Goal: Find specific page/section: Find specific page/section

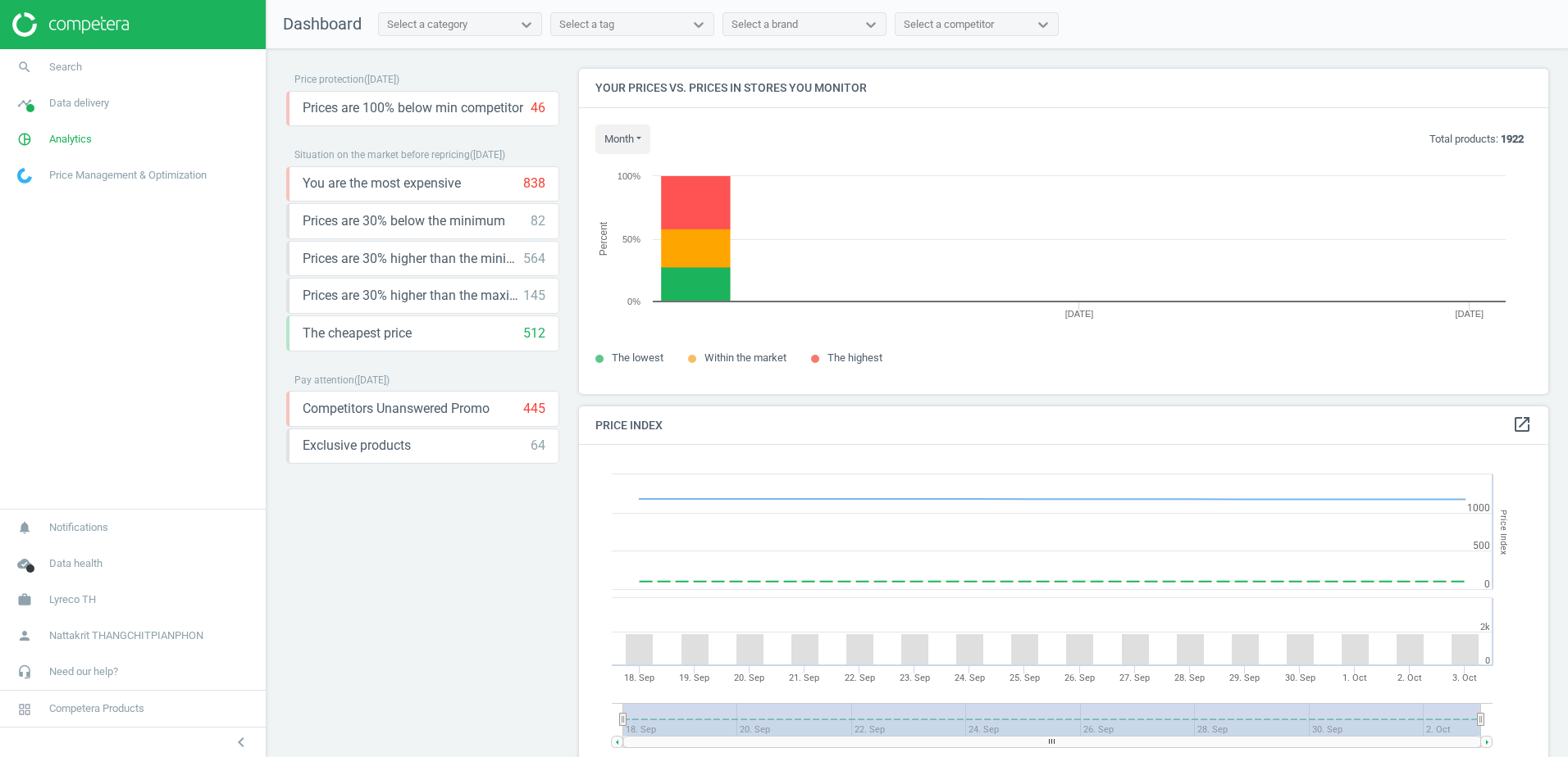
scroll to position [402, 982]
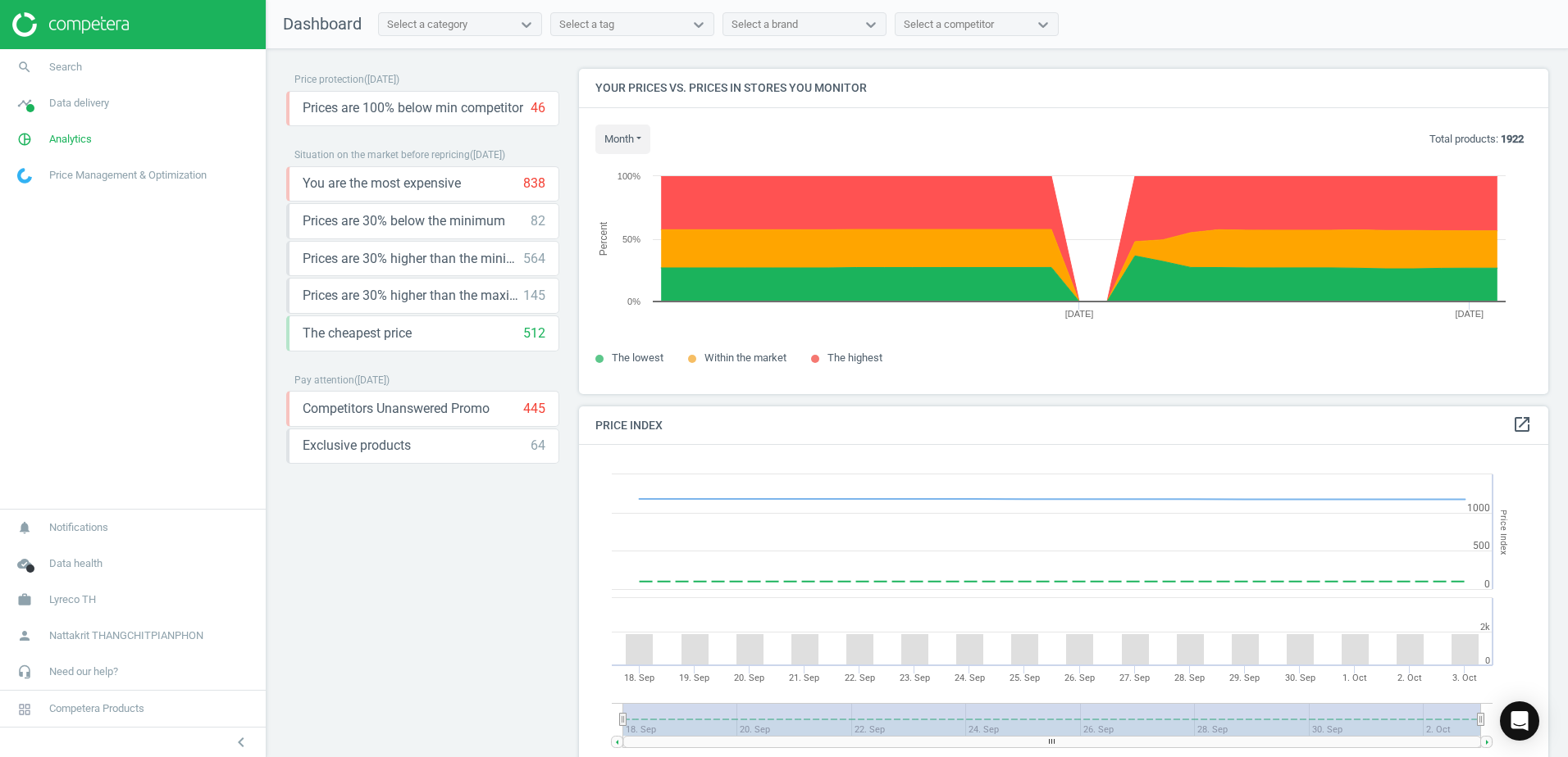
drag, startPoint x: 126, startPoint y: 275, endPoint x: 127, endPoint y: 285, distance: 10.0
click at [126, 275] on nav "search Search timeline Data delivery Overview Matches dashboard Matches Rematch…" at bounding box center [132, 279] width 265 height 460
click at [55, 65] on span "Search" at bounding box center [66, 67] width 33 height 15
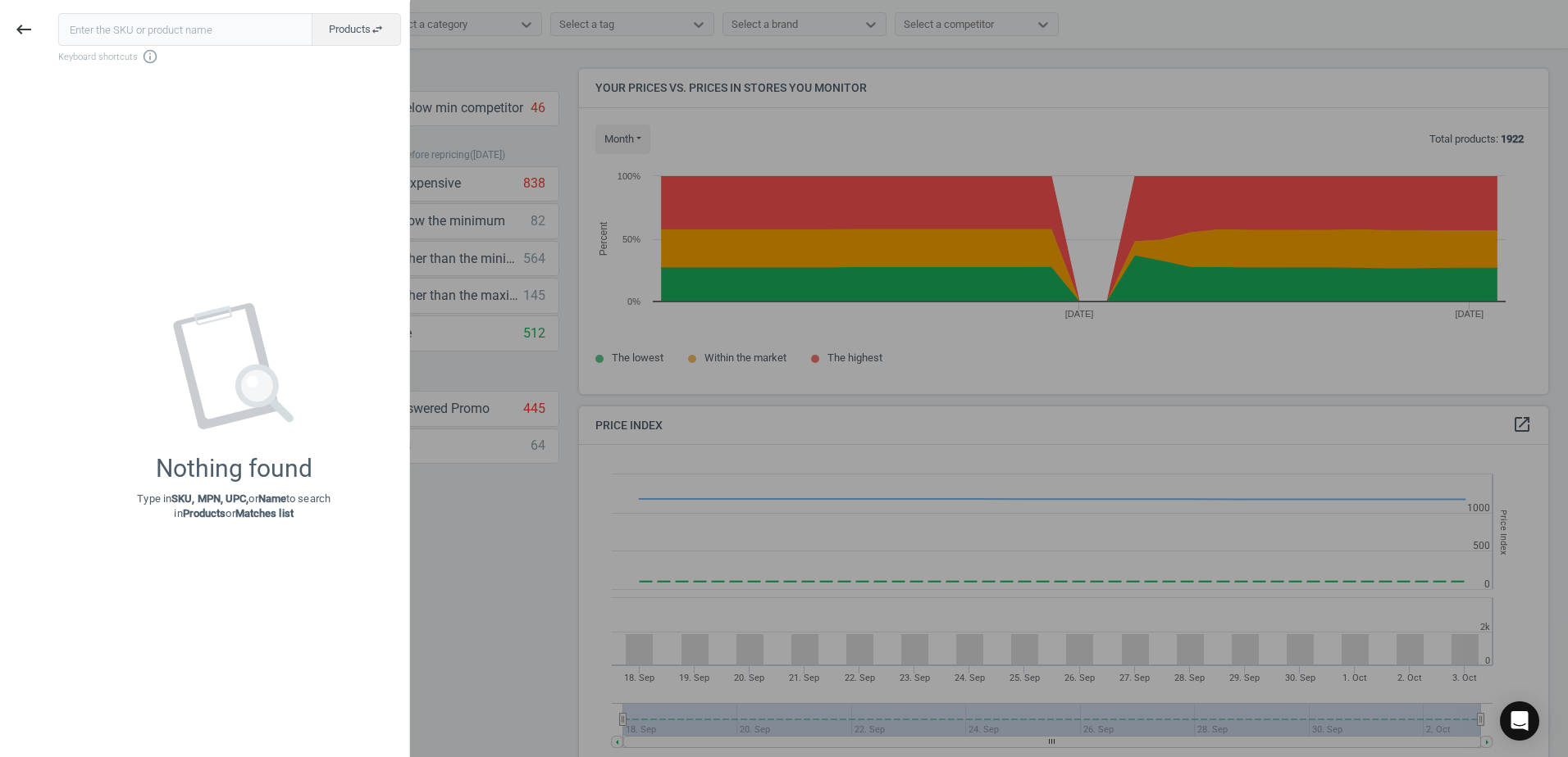
type input "[URL][DOMAIN_NAME]"
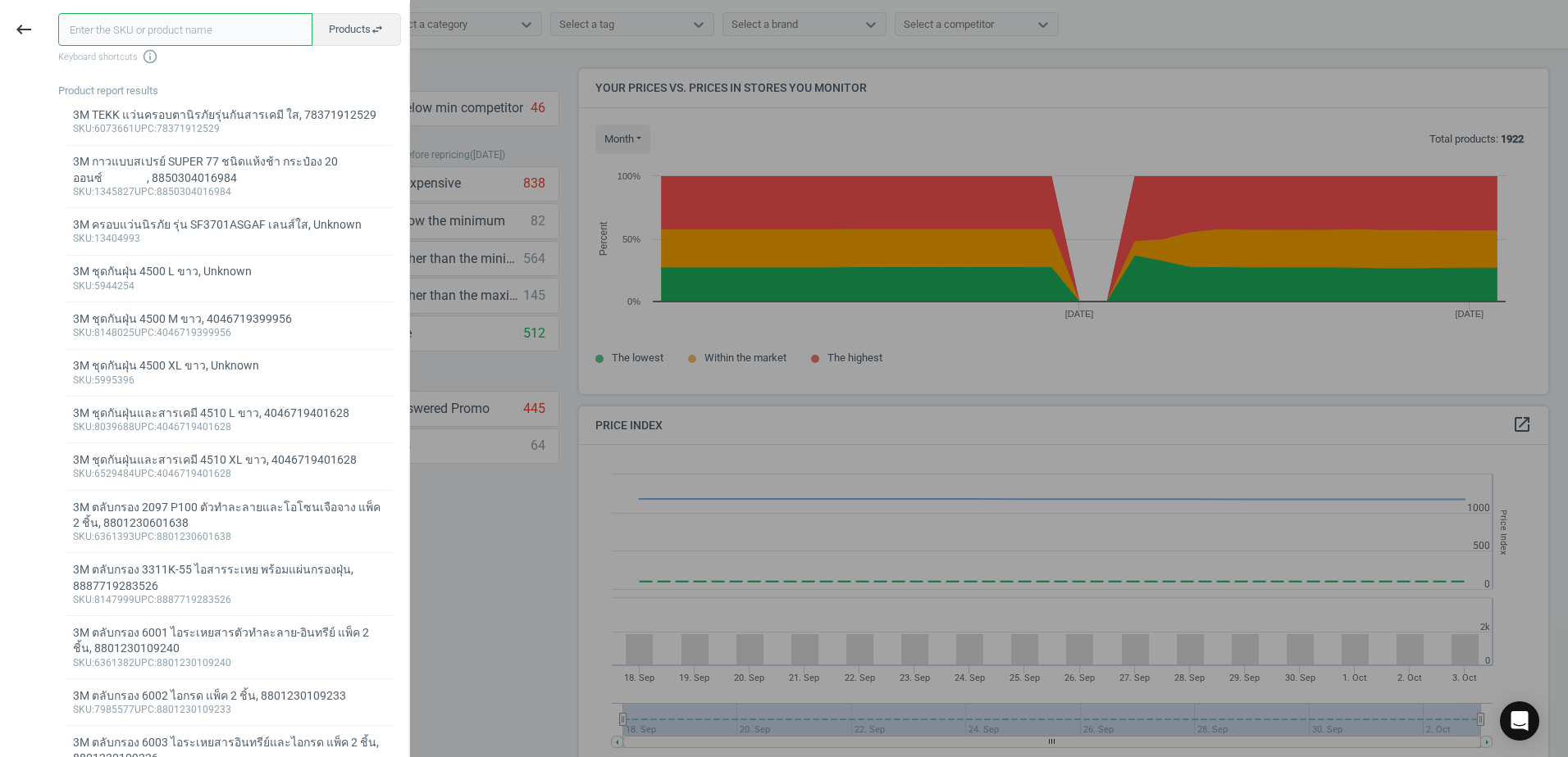
paste input "9001930"
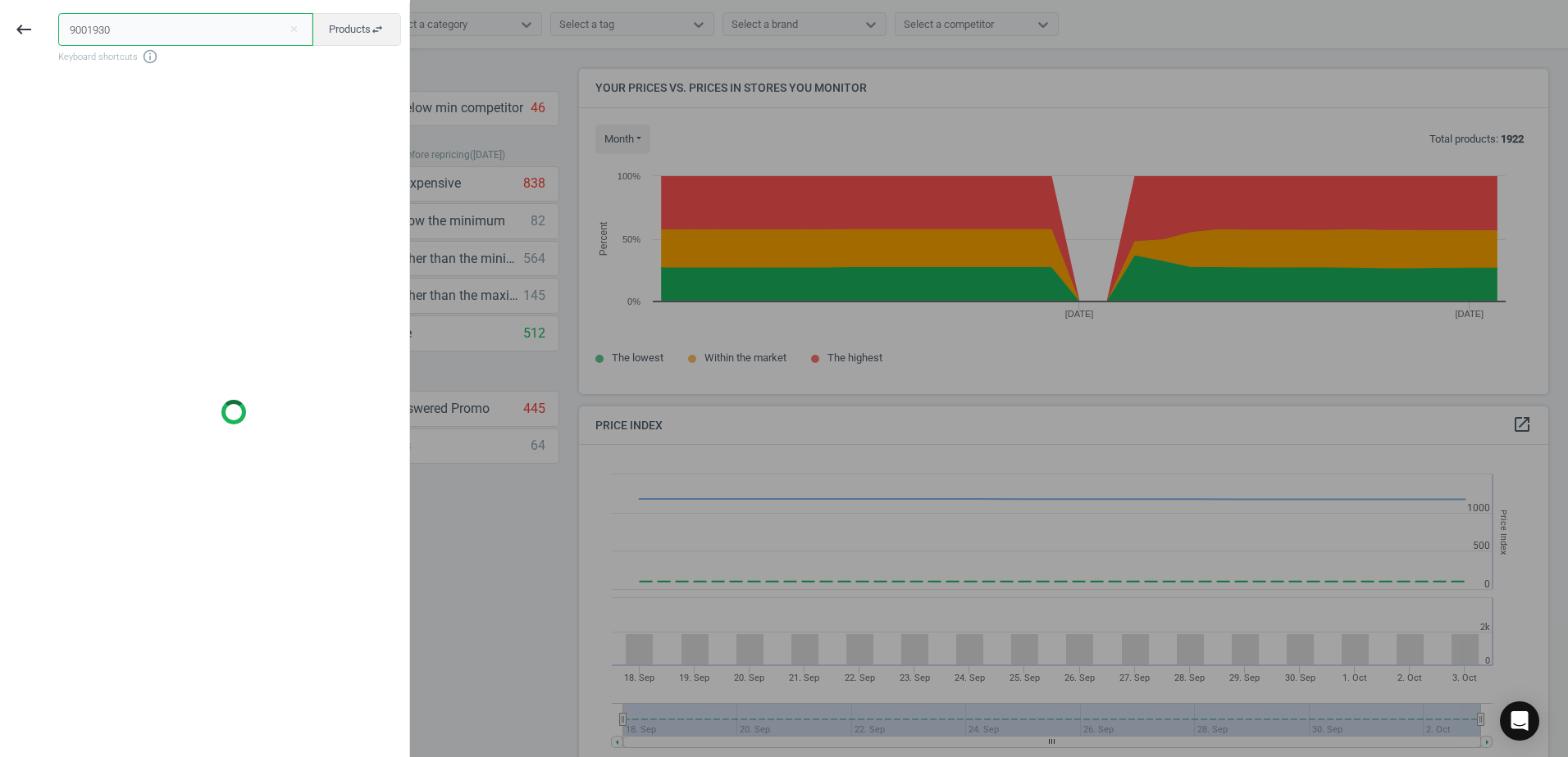
type input "9001930"
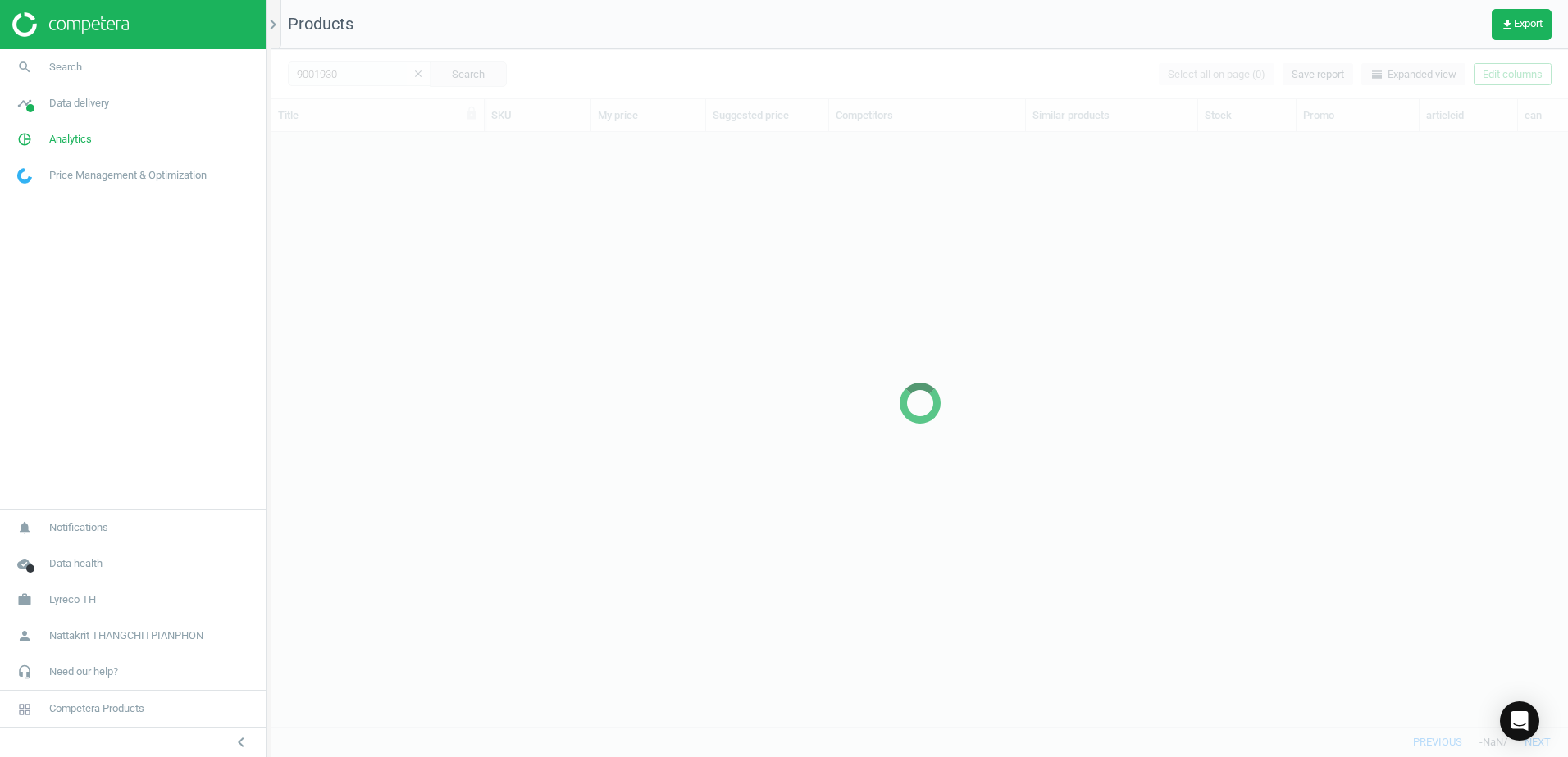
scroll to position [569, 1284]
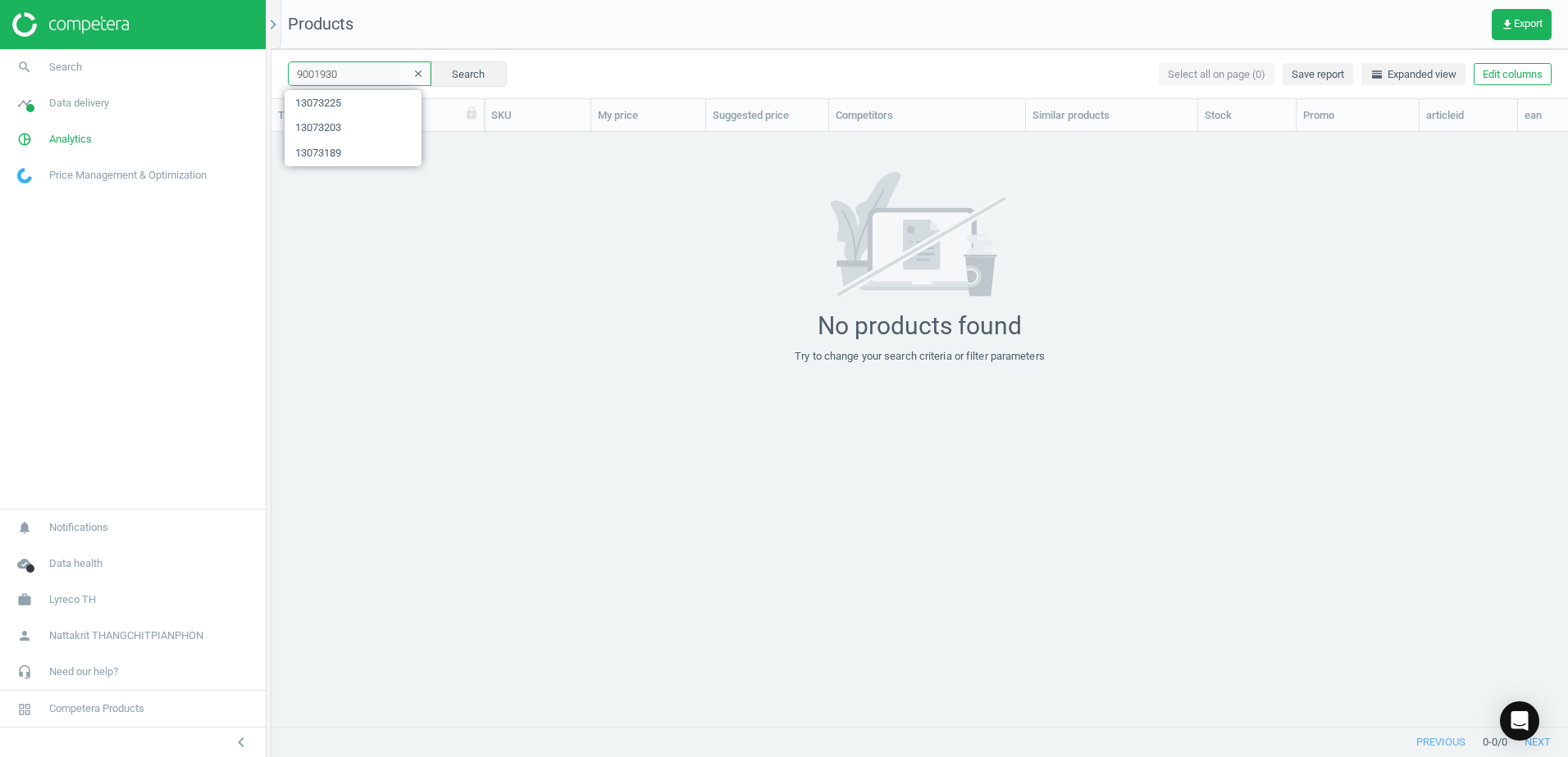
click at [337, 76] on input "9001930" at bounding box center [360, 73] width 144 height 24
paste input "8118339"
type input "8118339"
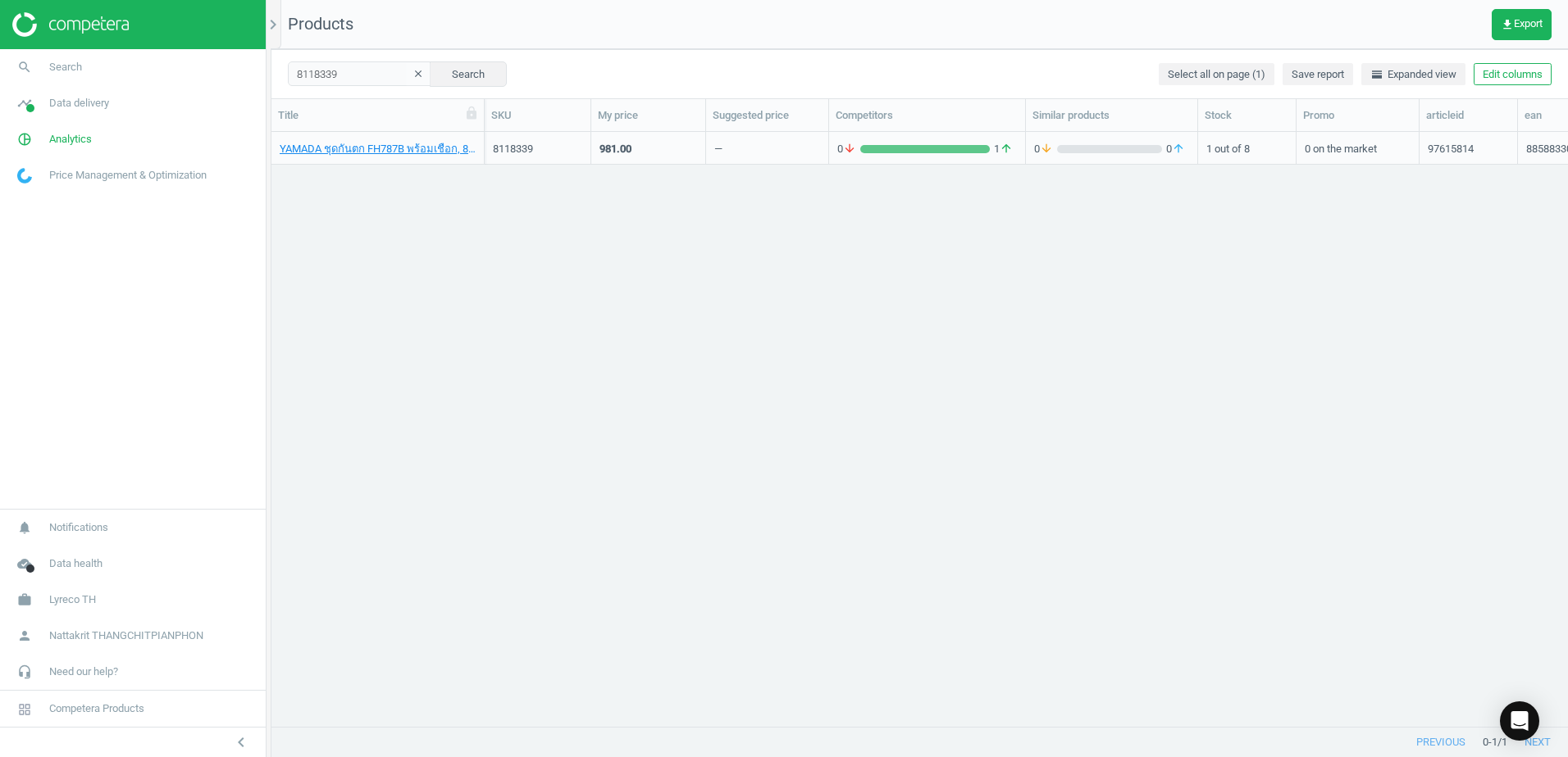
click at [923, 134] on div "0 arrow_downward 1 arrow_upward" at bounding box center [926, 148] width 180 height 29
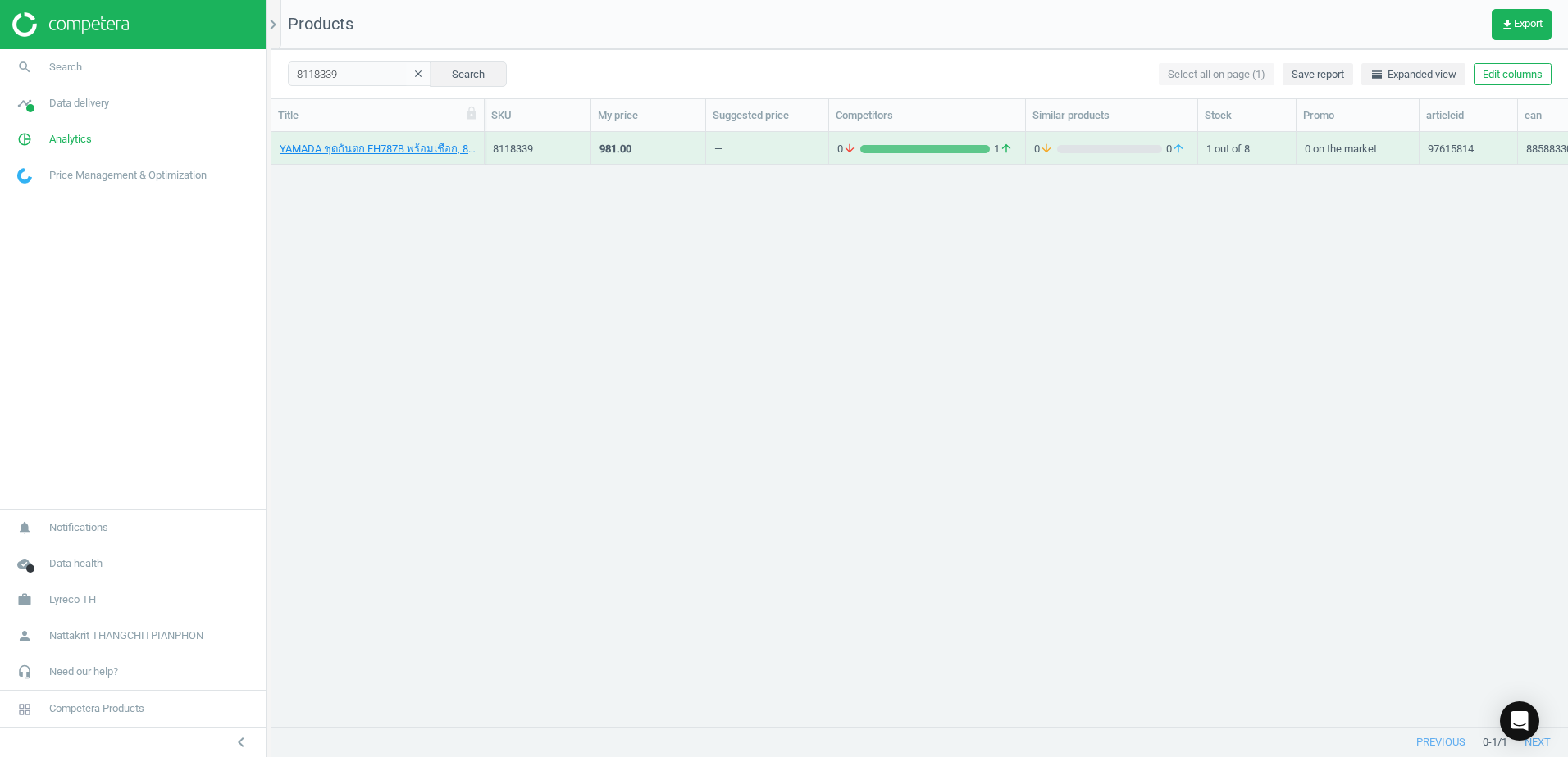
click at [923, 134] on div "0 arrow_downward 1 arrow_upward" at bounding box center [926, 148] width 180 height 29
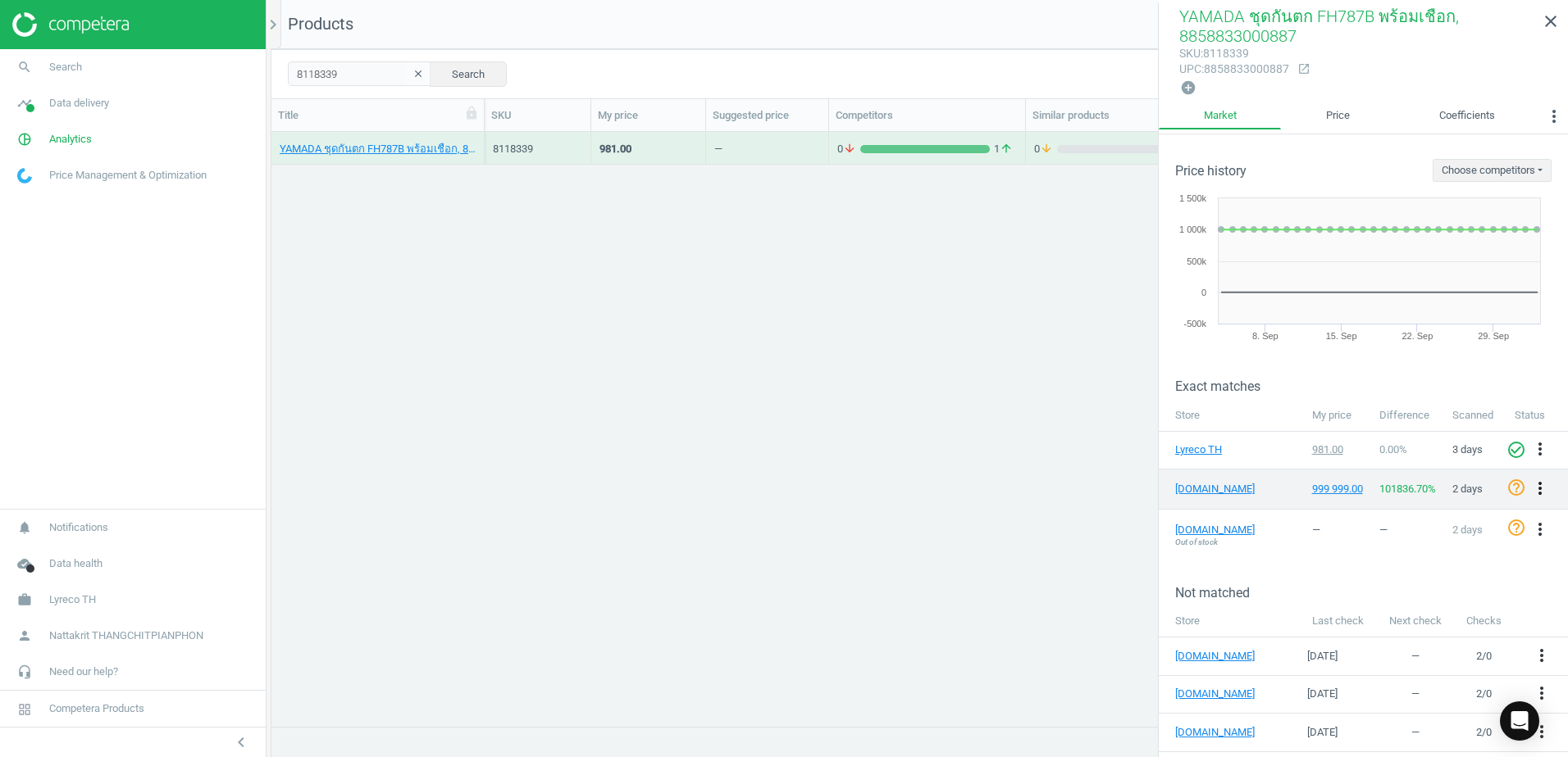
click at [1541, 486] on icon "more_vert" at bounding box center [1540, 489] width 19 height 19
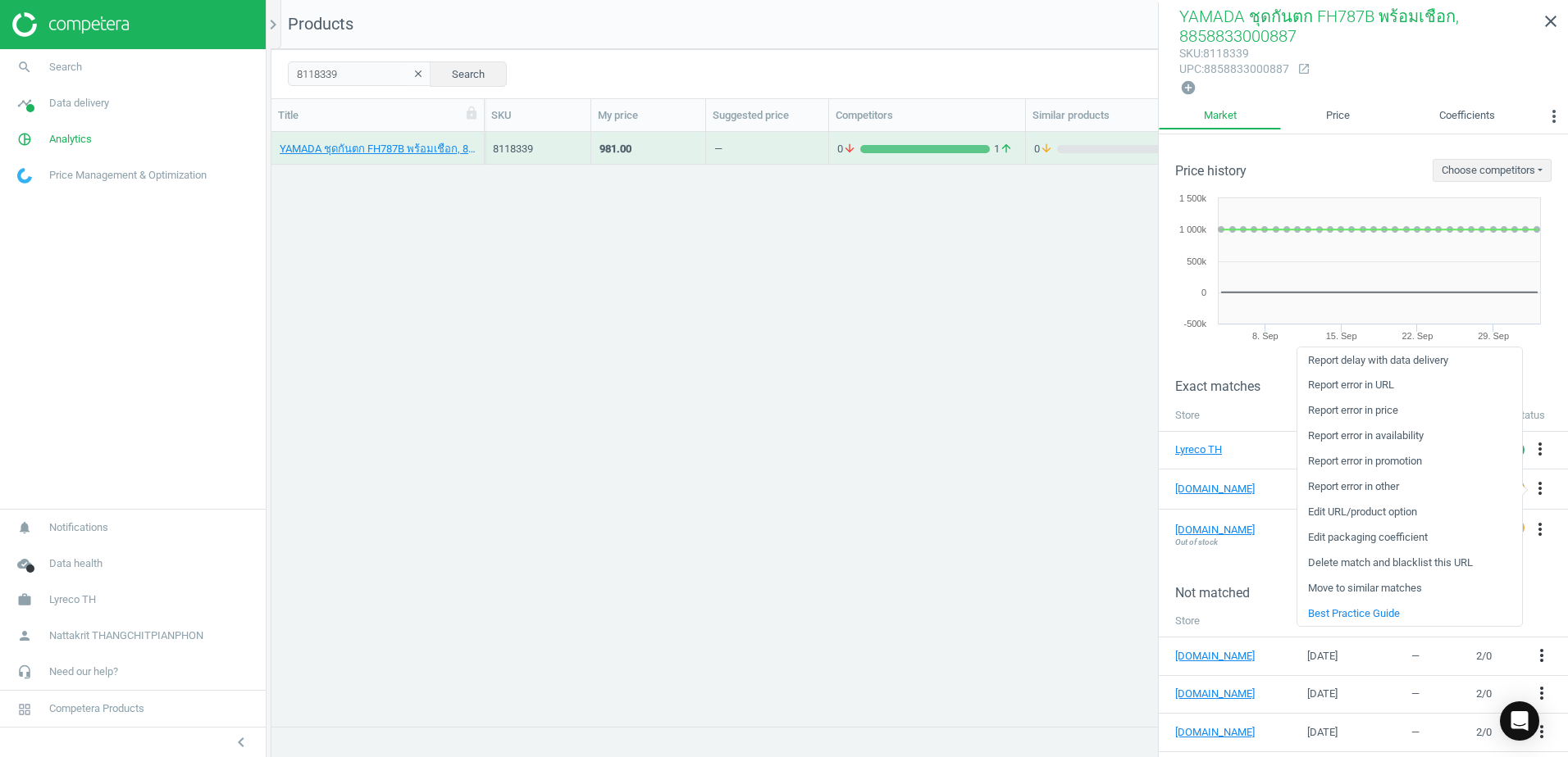
click at [782, 372] on div "YAMADA ชุดกันตก FH787B พร้อมเชือก, 8858833000887 8118339 981.00 — 0 arrow_downw…" at bounding box center [919, 423] width 1296 height 582
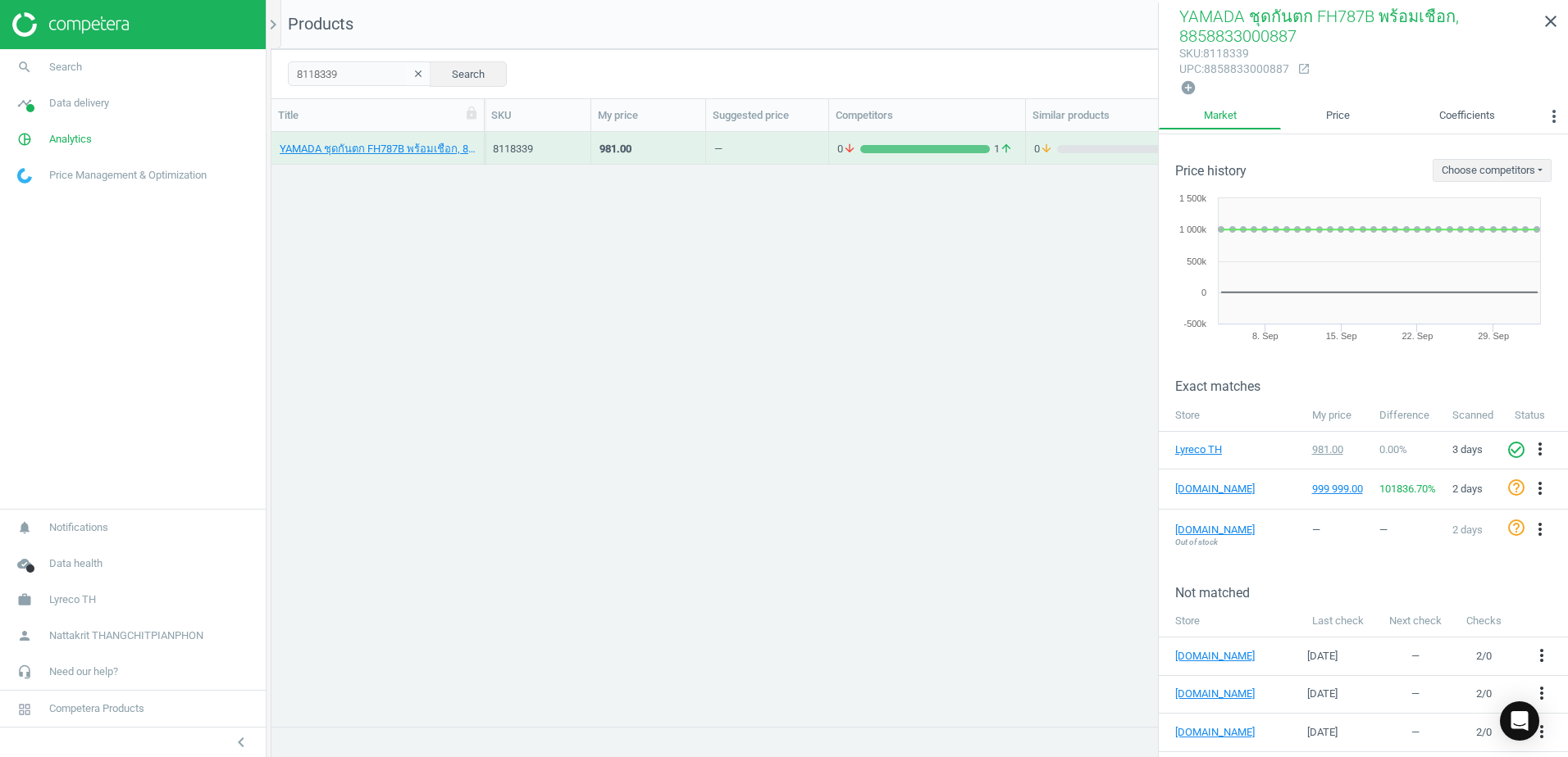
click at [417, 156] on div "YAMADA ชุดกันตก FH787B พร้อมเชือก, 8858833000887" at bounding box center [378, 152] width 196 height 20
click at [420, 150] on link "YAMADA ชุดกันตก FH787B พร้อมเชือก, 8858833000887" at bounding box center [378, 149] width 196 height 15
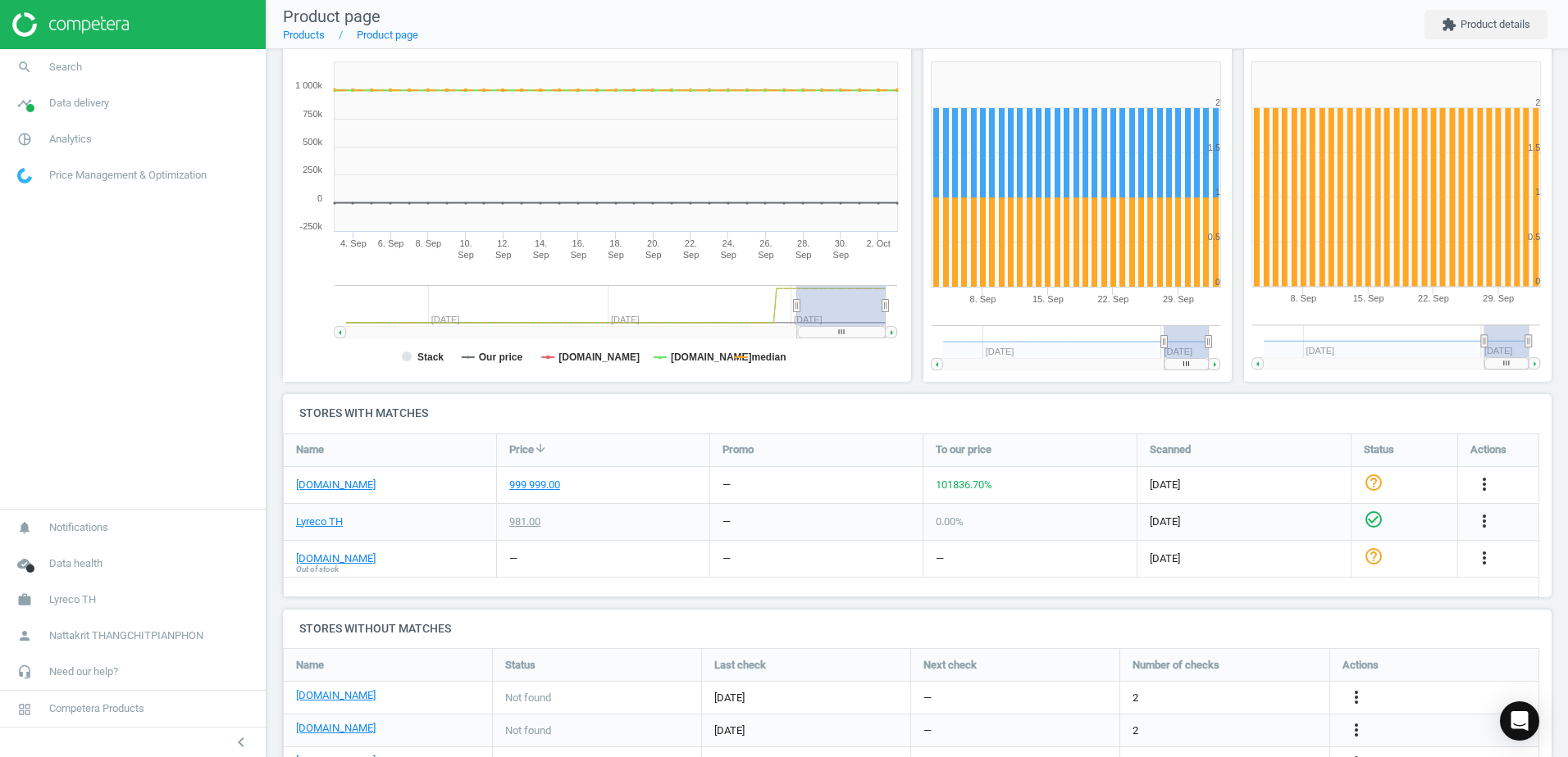
scroll to position [379, 0]
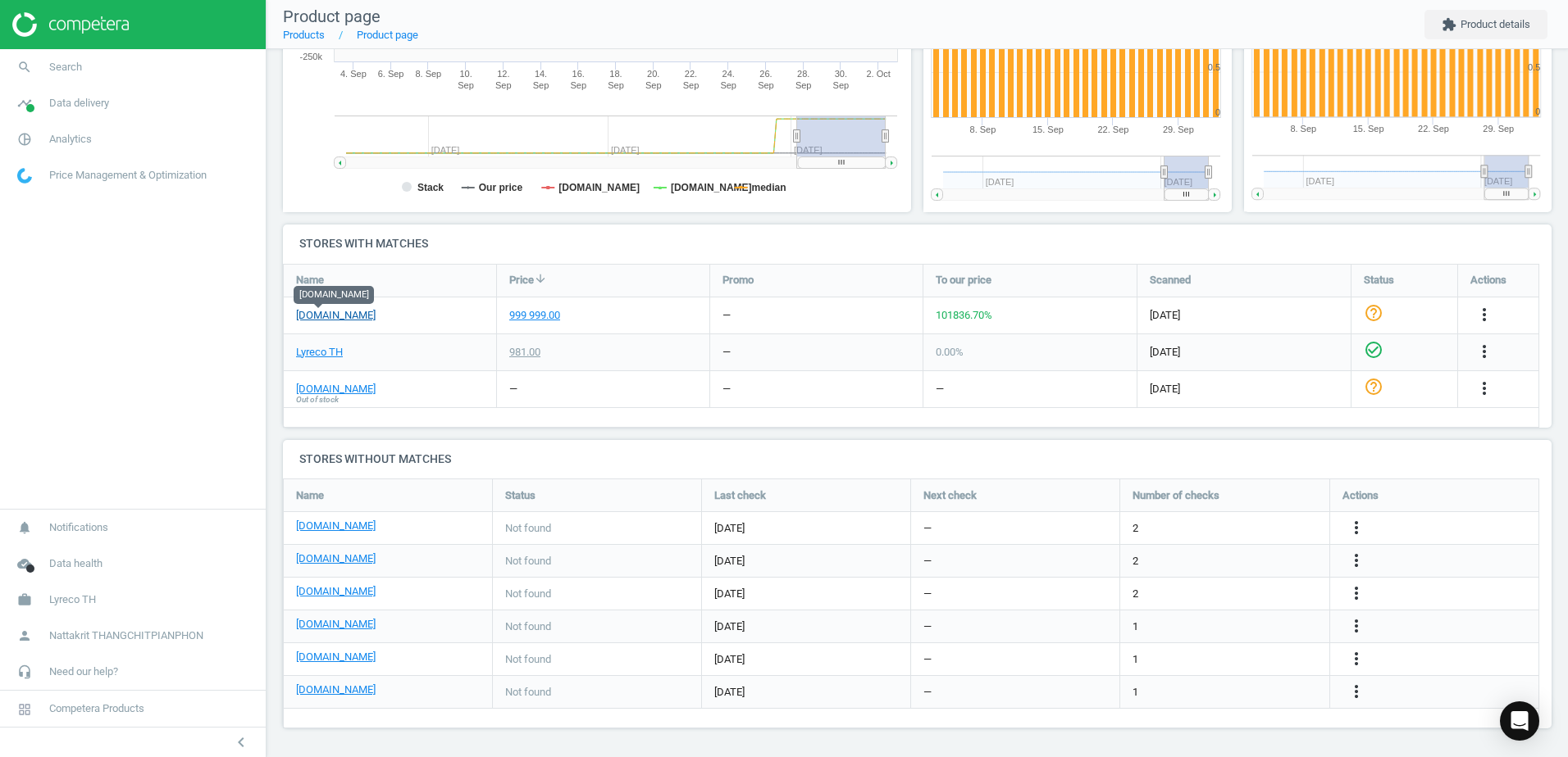
click at [313, 313] on link "[DOMAIN_NAME]" at bounding box center [335, 315] width 80 height 15
click at [328, 352] on link "Lyreco TH" at bounding box center [319, 352] width 47 height 15
click at [1483, 311] on icon "more_vert" at bounding box center [1483, 315] width 19 height 19
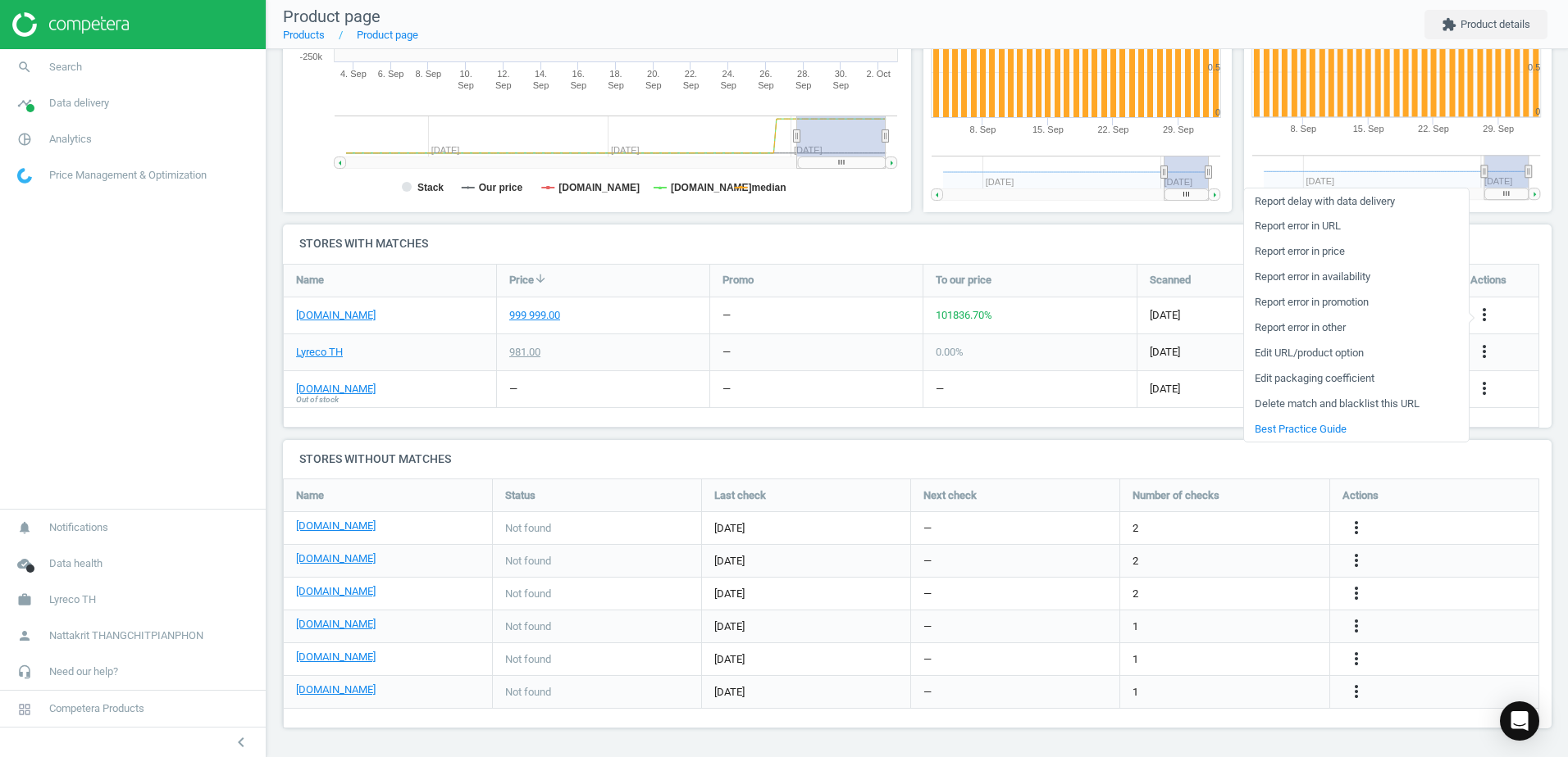
click at [1342, 354] on link "Edit URL/product option" at bounding box center [1355, 354] width 225 height 25
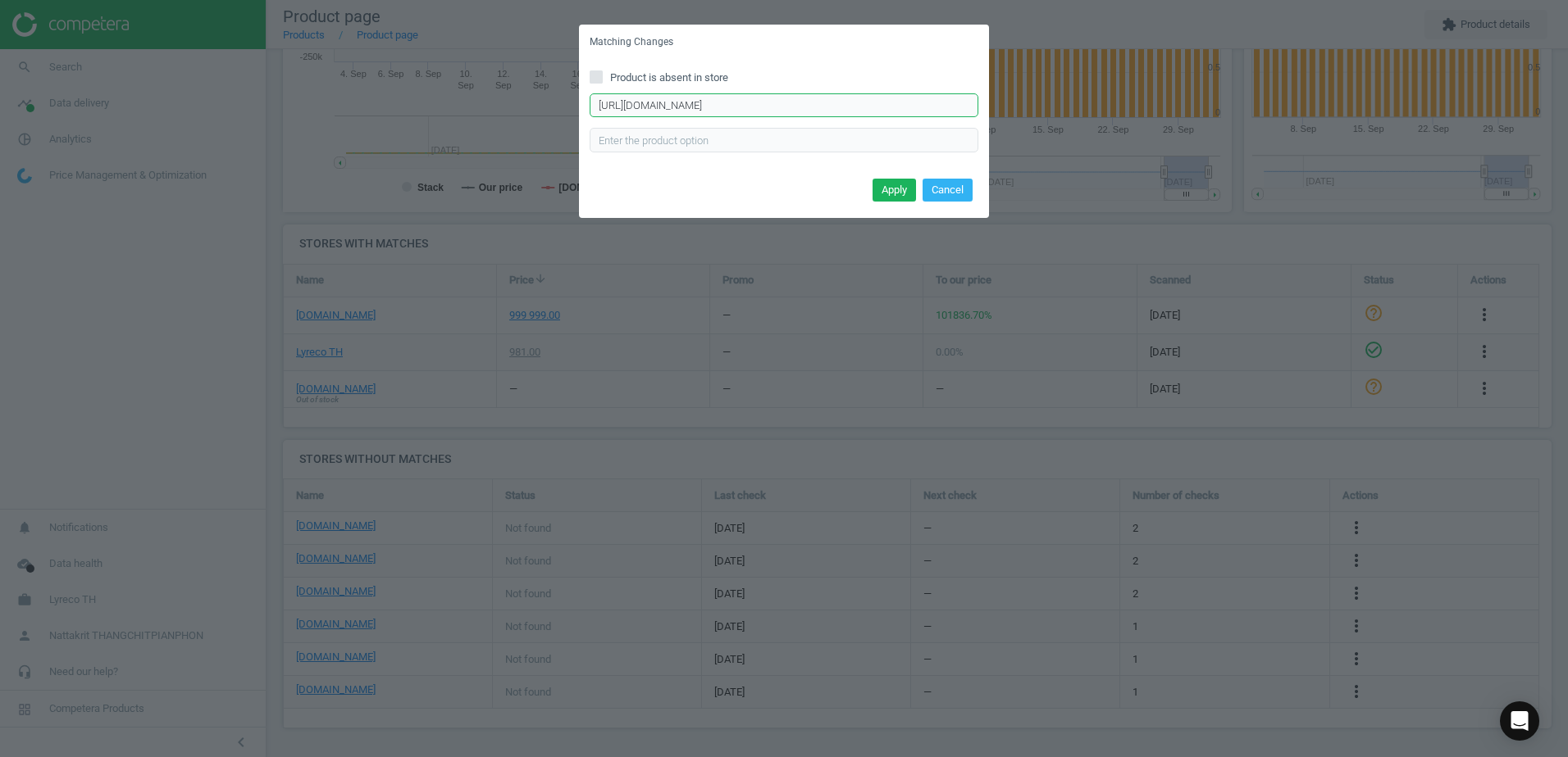
click at [844, 113] on input "[URL][DOMAIN_NAME]" at bounding box center [784, 105] width 389 height 24
paste input "9%80%E0%B8%8B%E0%B8%9F%E0%B8%95%E0%B8%B5%E0%B9%89%E0%B9%80%E0%B8%95%E0%B9%87%E0…"
type input "[URL][DOMAIN_NAME]"
click at [884, 180] on button "Apply" at bounding box center [893, 190] width 44 height 23
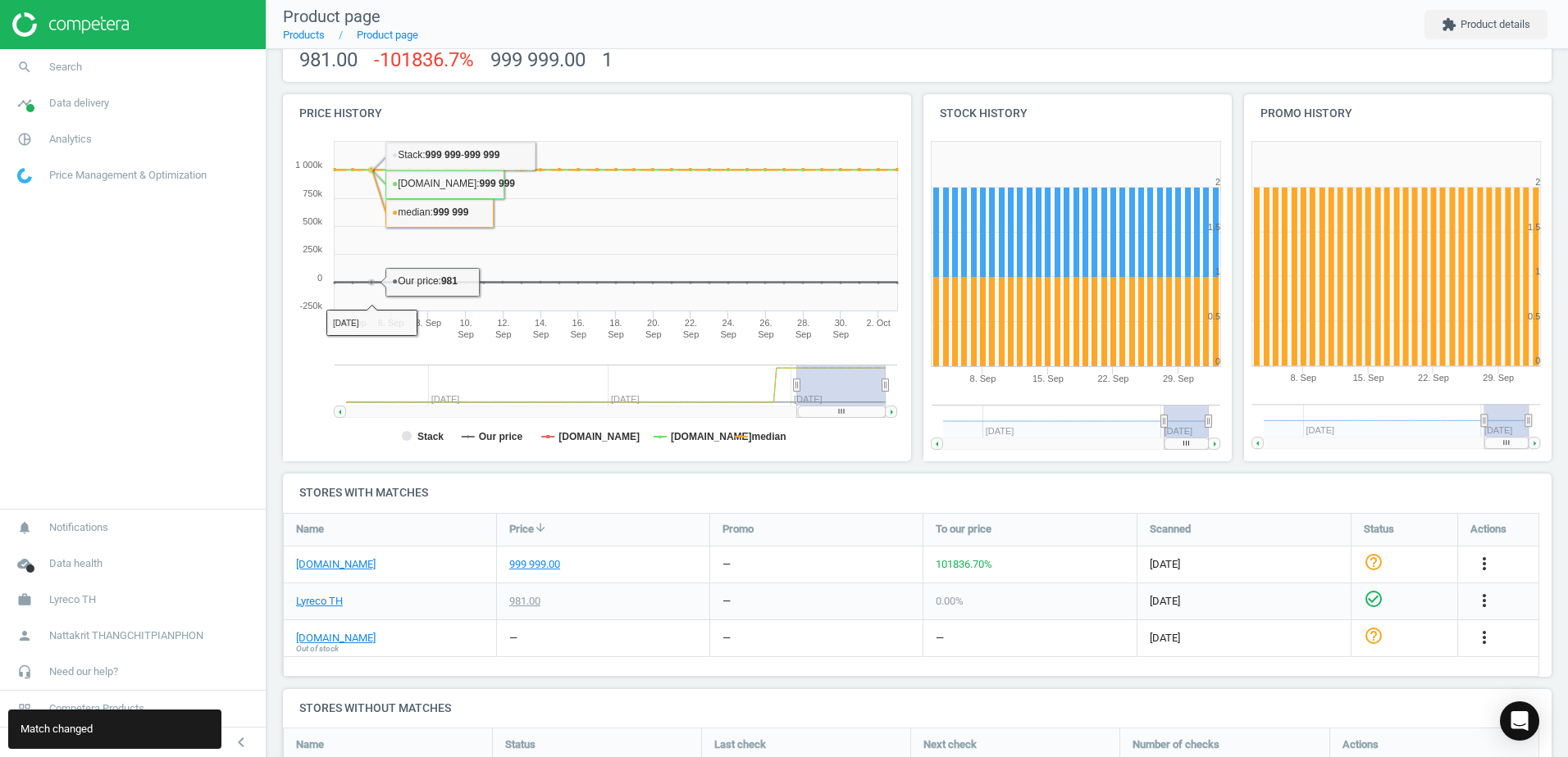
scroll to position [327, 0]
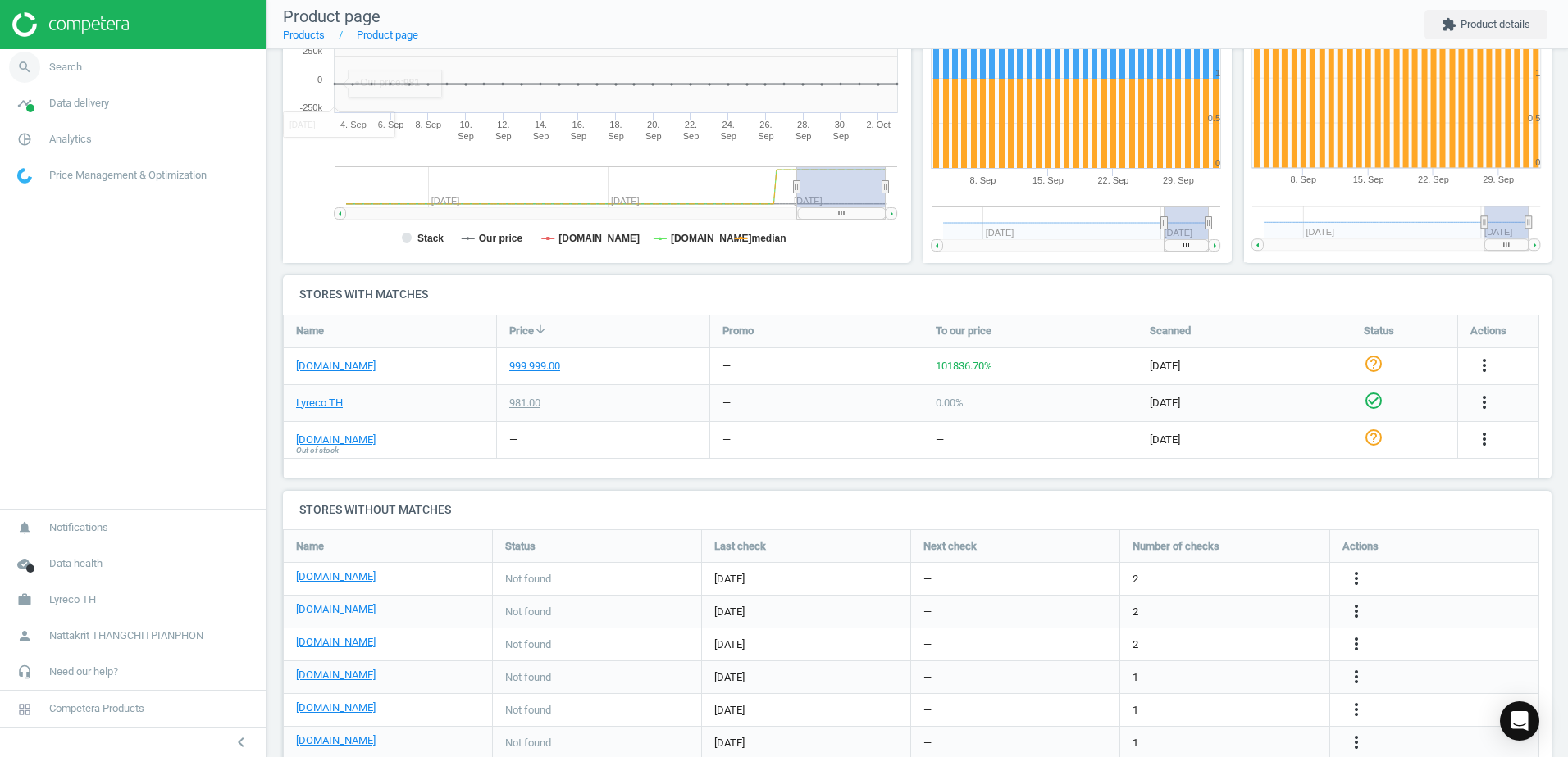
click at [84, 76] on link "search Search" at bounding box center [132, 67] width 265 height 36
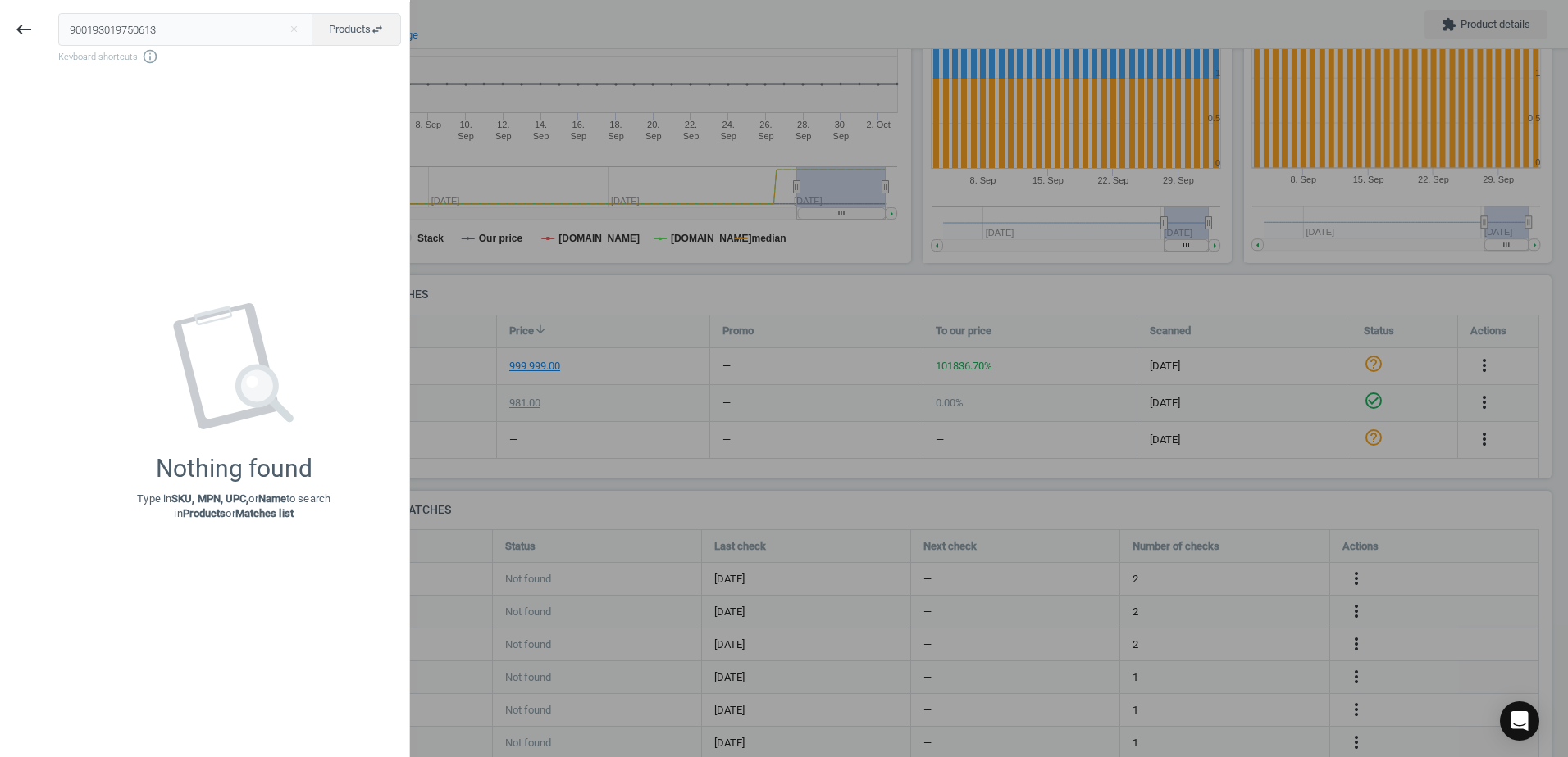
drag, startPoint x: 168, startPoint y: 31, endPoint x: 0, endPoint y: 25, distance: 168.1
click at [0, 26] on html "Group 2 Created with Sketch. ic/cloud_download/grey600 Created with Sketch. gra…" at bounding box center [784, 378] width 1568 height 757
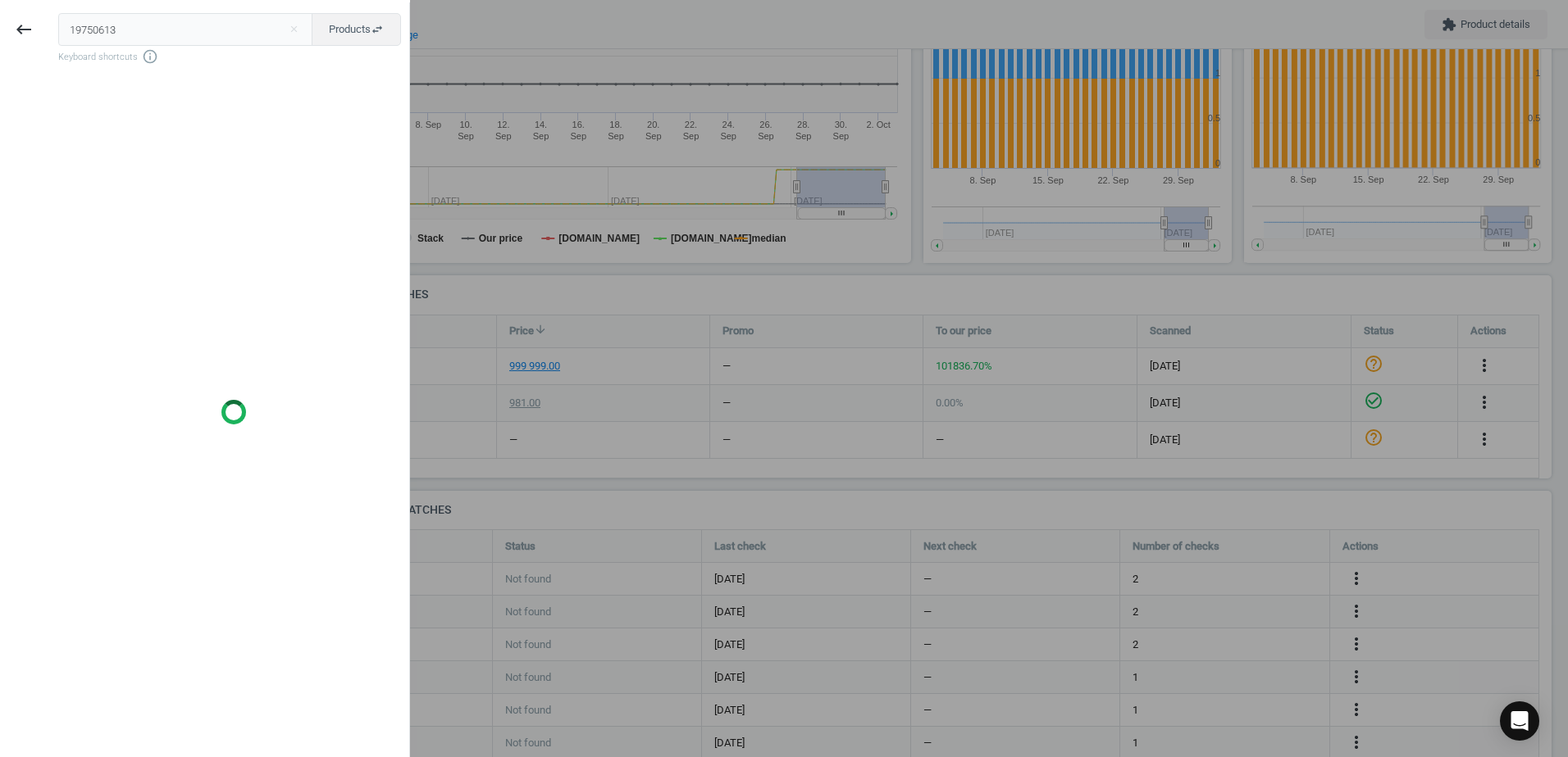
type input "19750613"
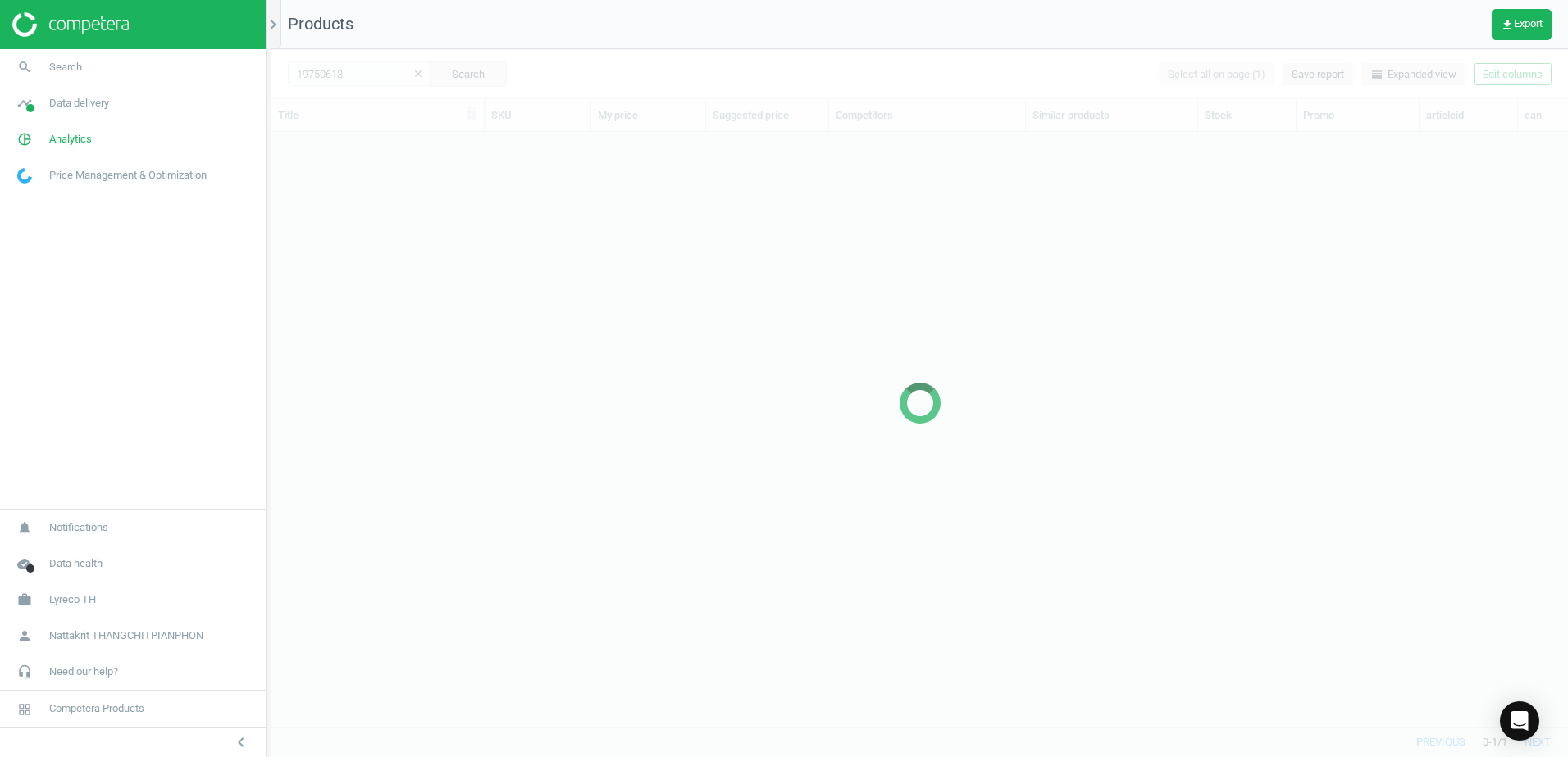
scroll to position [569, 1284]
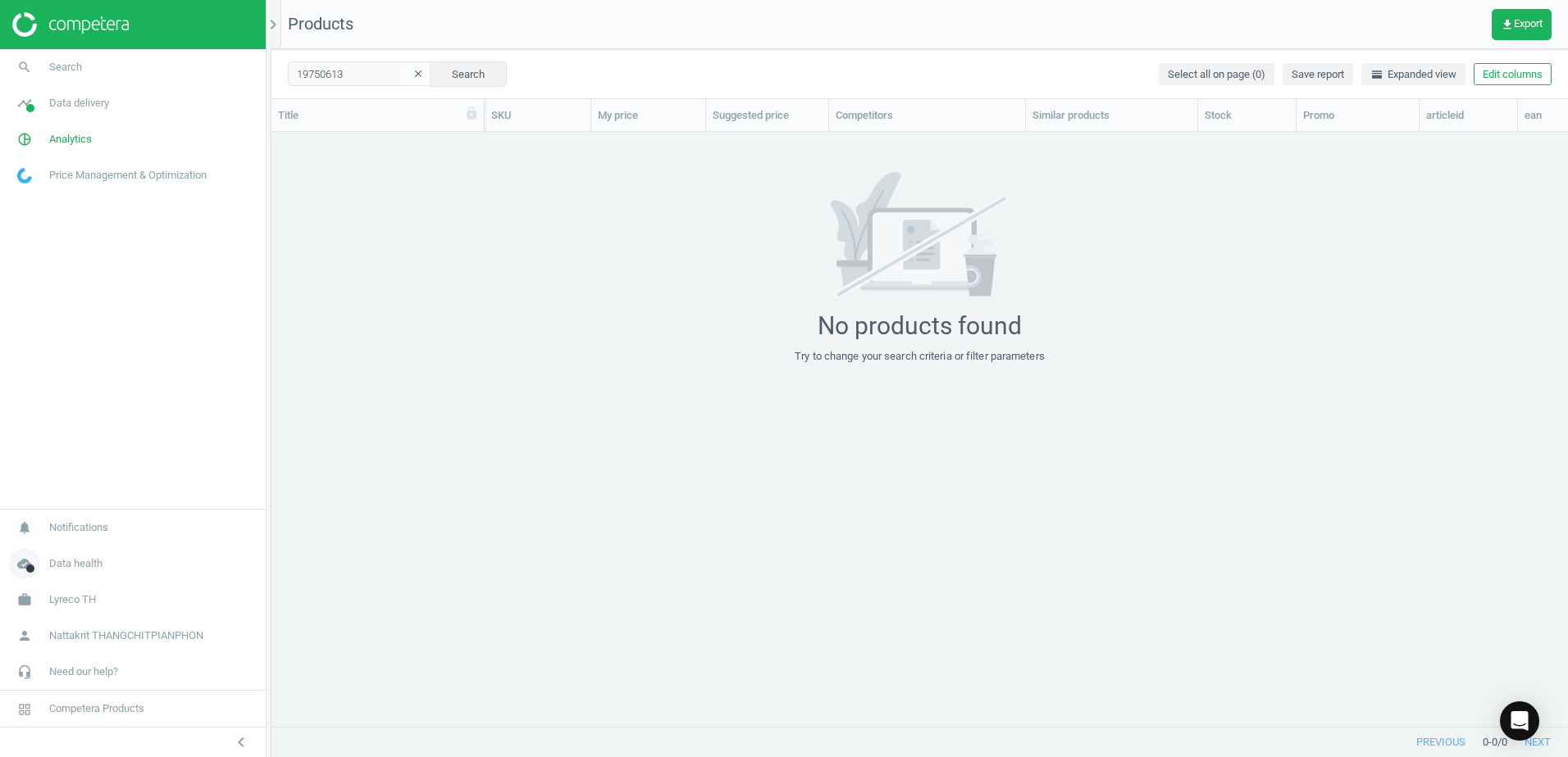
click at [83, 568] on span "Data health" at bounding box center [76, 564] width 53 height 15
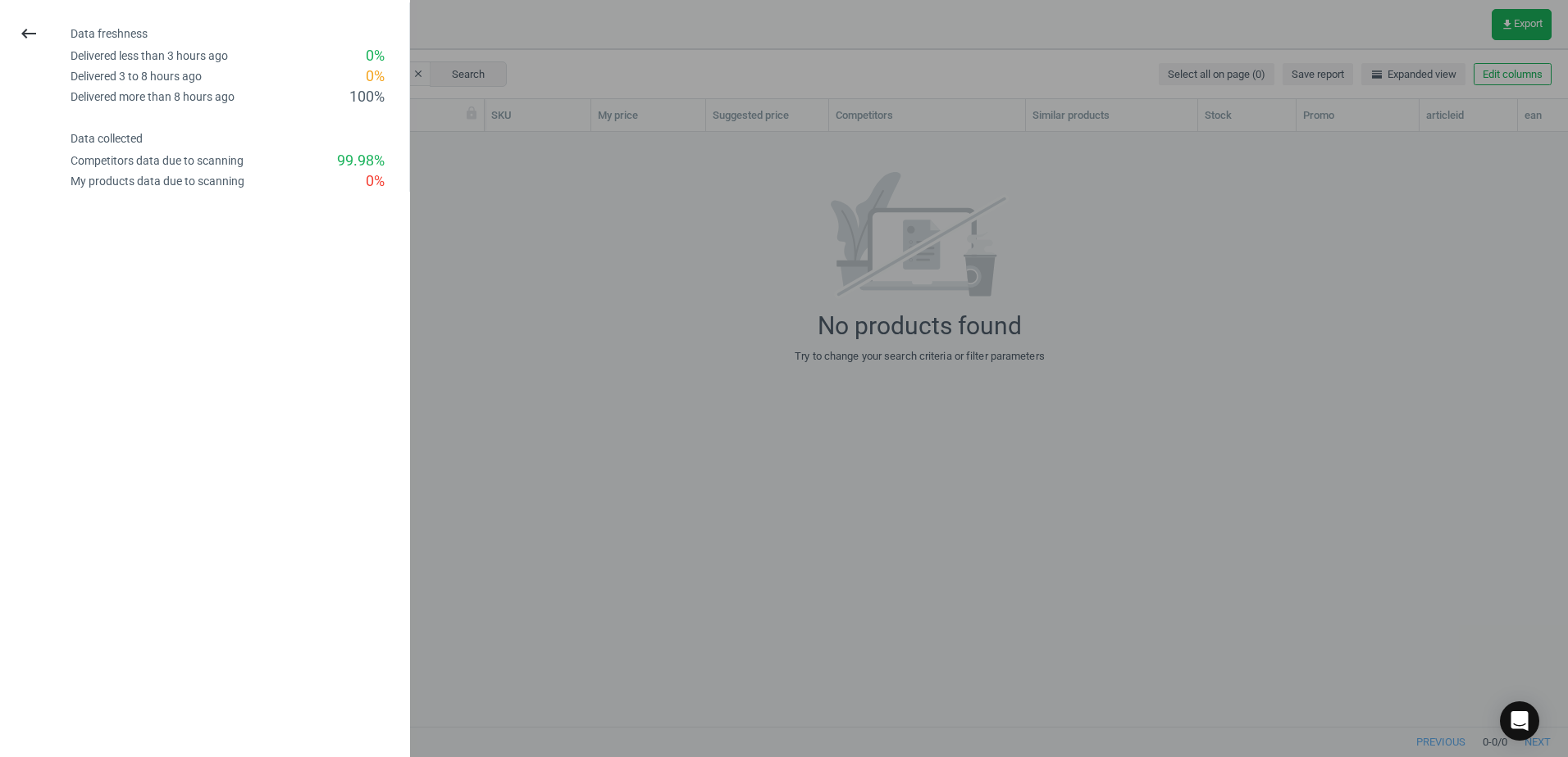
click at [464, 300] on div at bounding box center [784, 378] width 1568 height 757
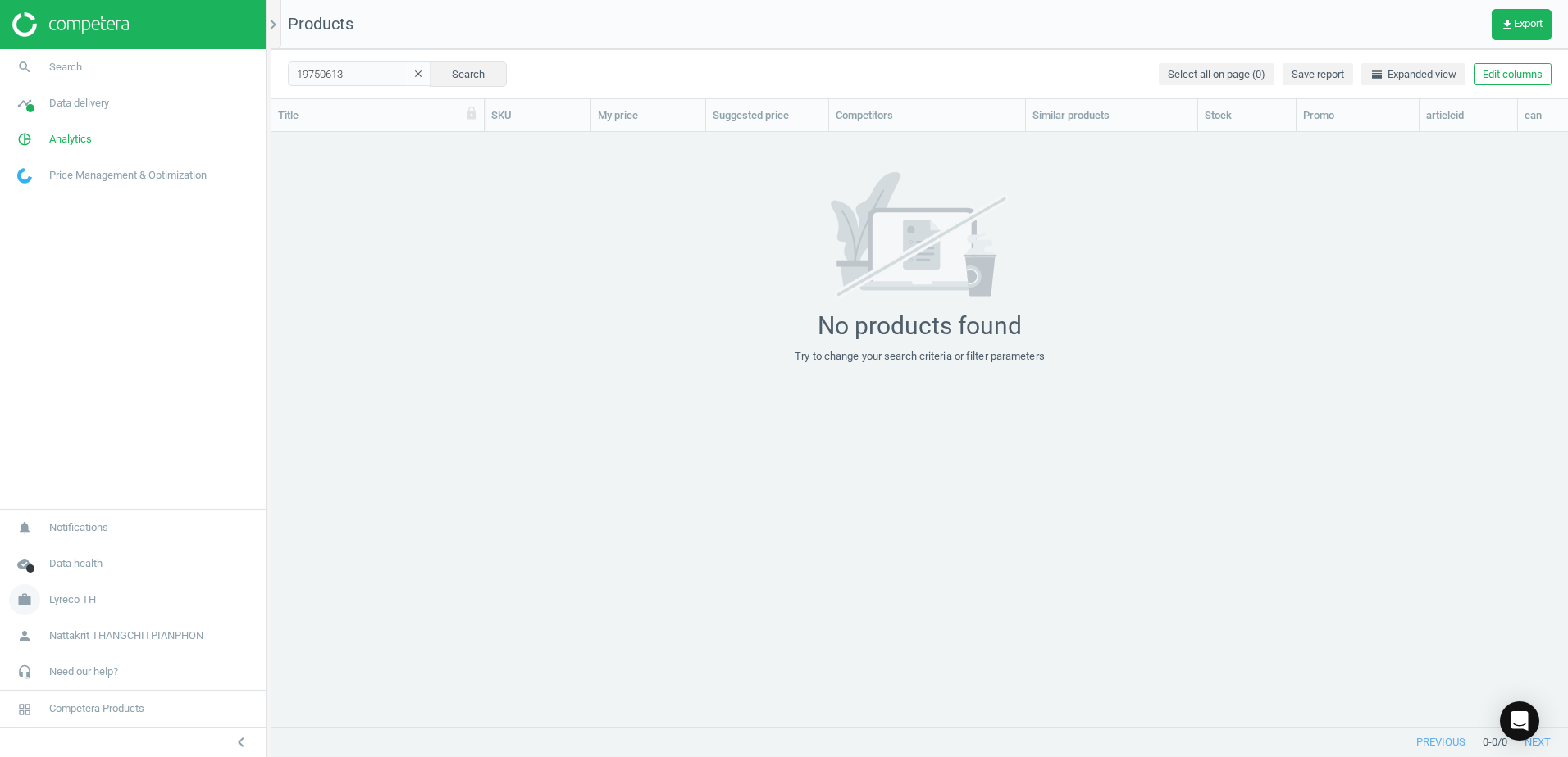
click at [81, 602] on span "Lyreco TH" at bounding box center [73, 600] width 47 height 15
click at [317, 581] on div "grid" at bounding box center [919, 423] width 1296 height 582
click at [122, 704] on span "Competera Products" at bounding box center [97, 708] width 95 height 15
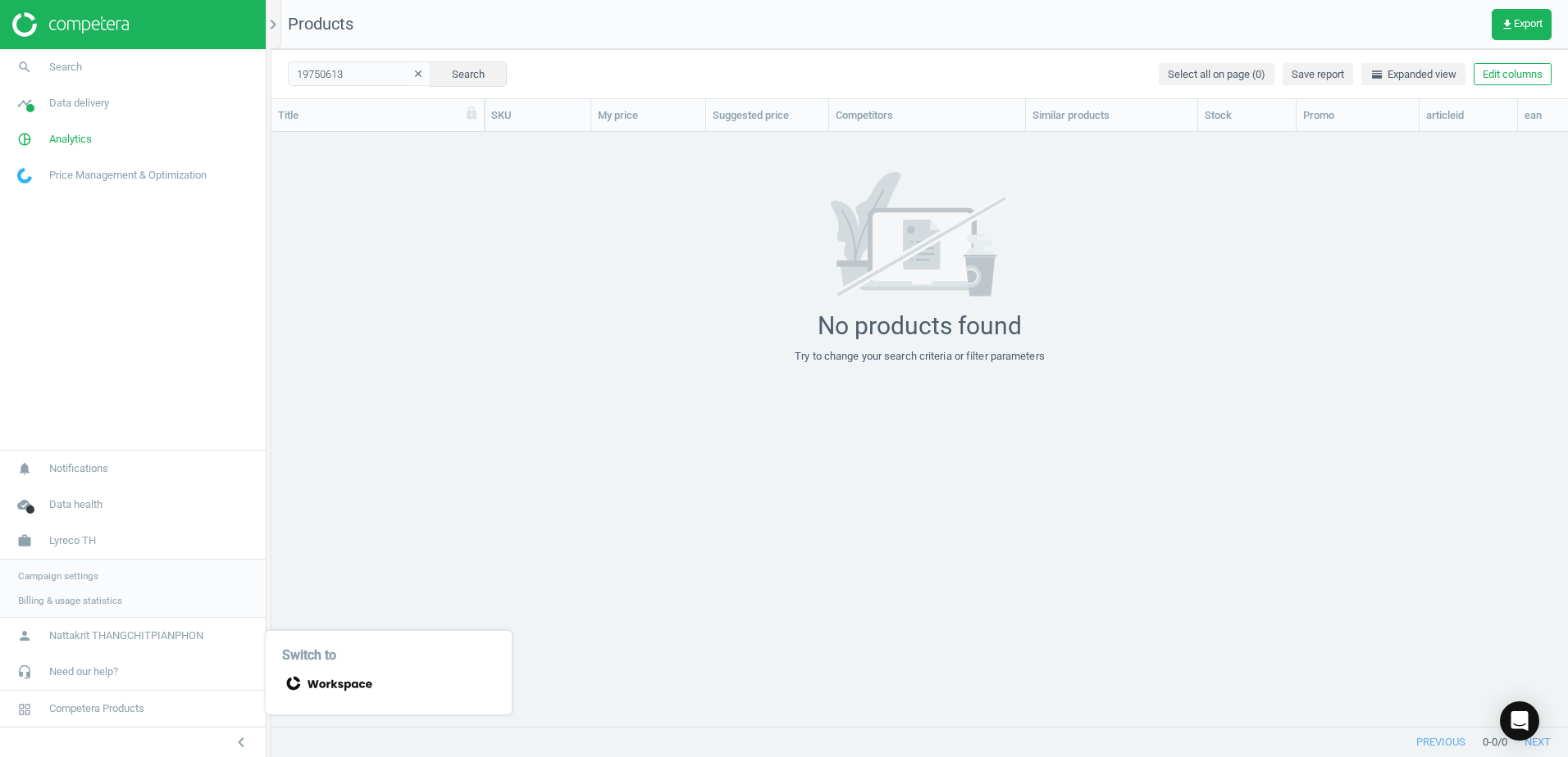
click at [400, 429] on div "grid" at bounding box center [919, 423] width 1296 height 582
click at [113, 171] on span "Price Management & Optimization" at bounding box center [128, 175] width 157 height 15
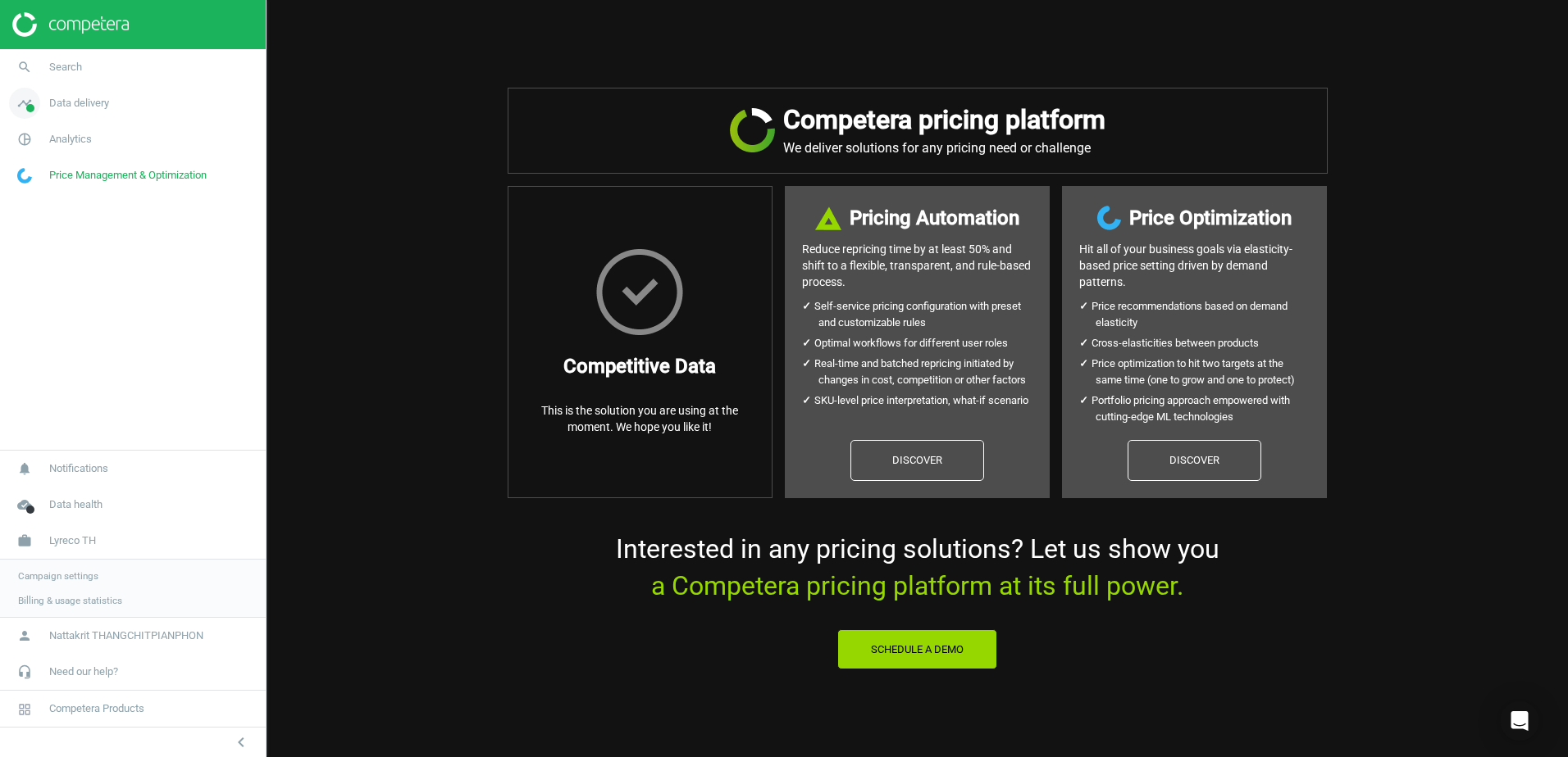
click at [76, 101] on span "Data delivery" at bounding box center [80, 103] width 60 height 15
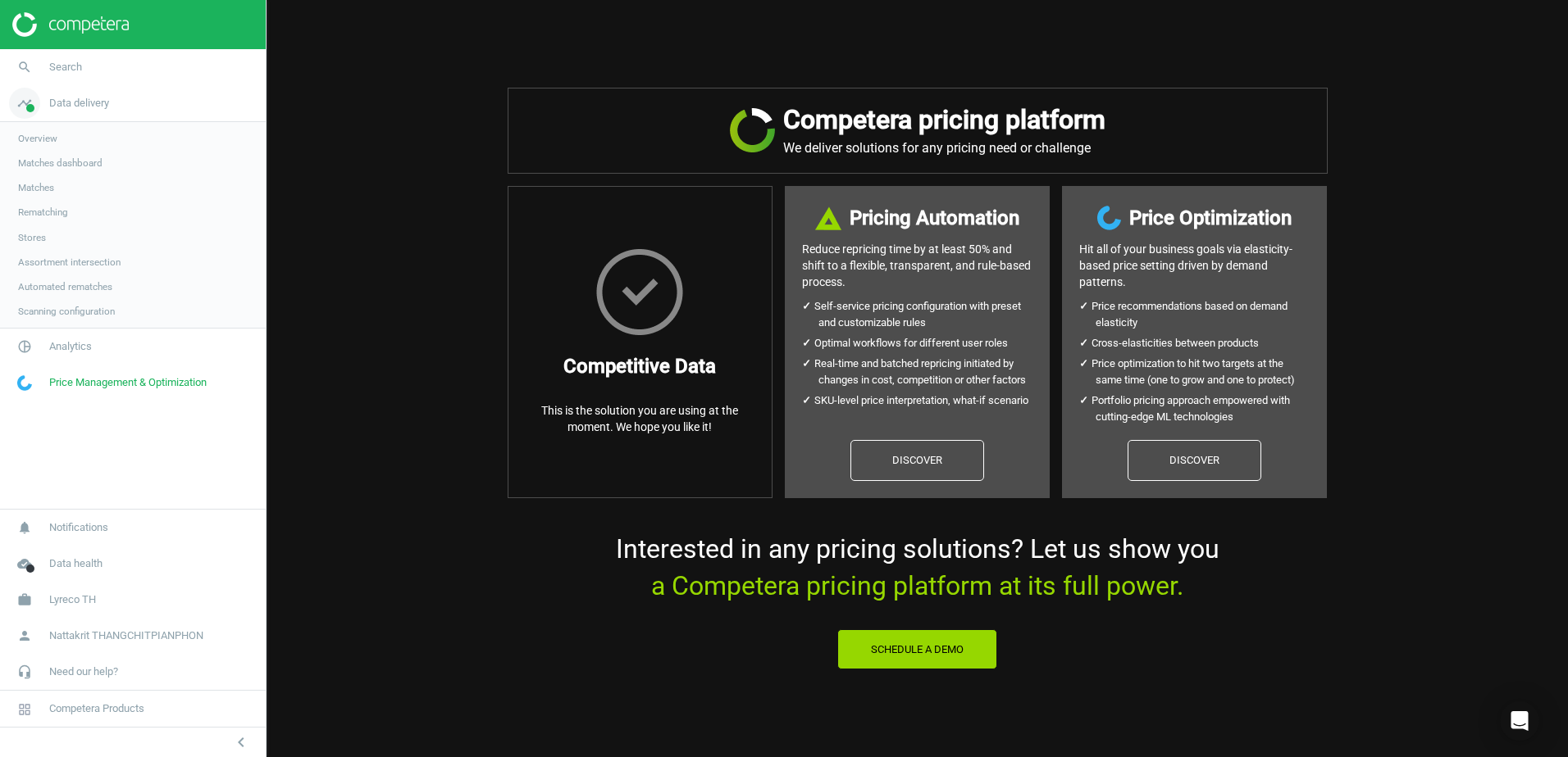
click at [96, 107] on span "Data delivery" at bounding box center [80, 103] width 60 height 15
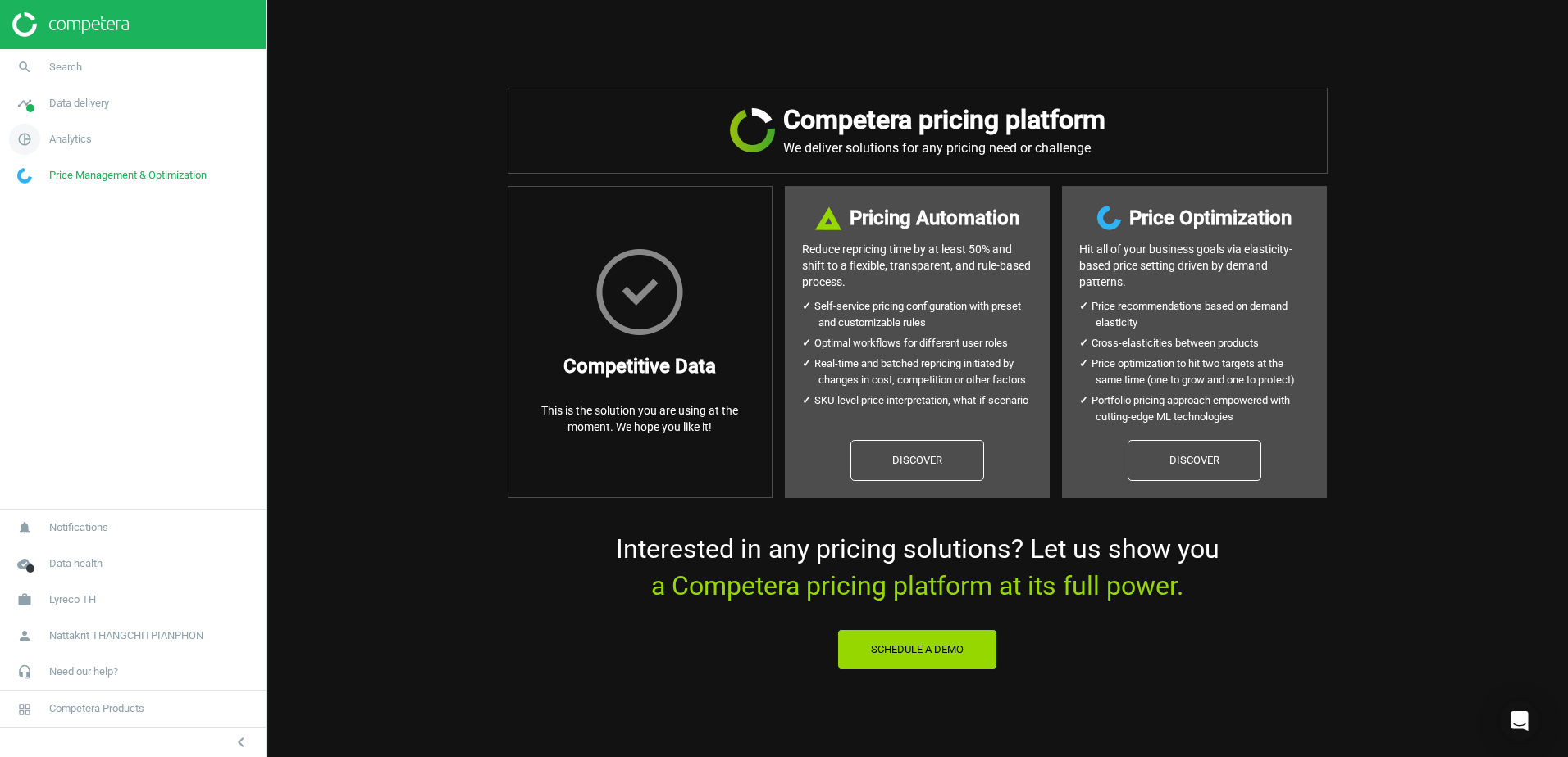
click at [87, 143] on span "Analytics" at bounding box center [71, 139] width 43 height 15
click at [62, 198] on link "Products" at bounding box center [132, 198] width 265 height 24
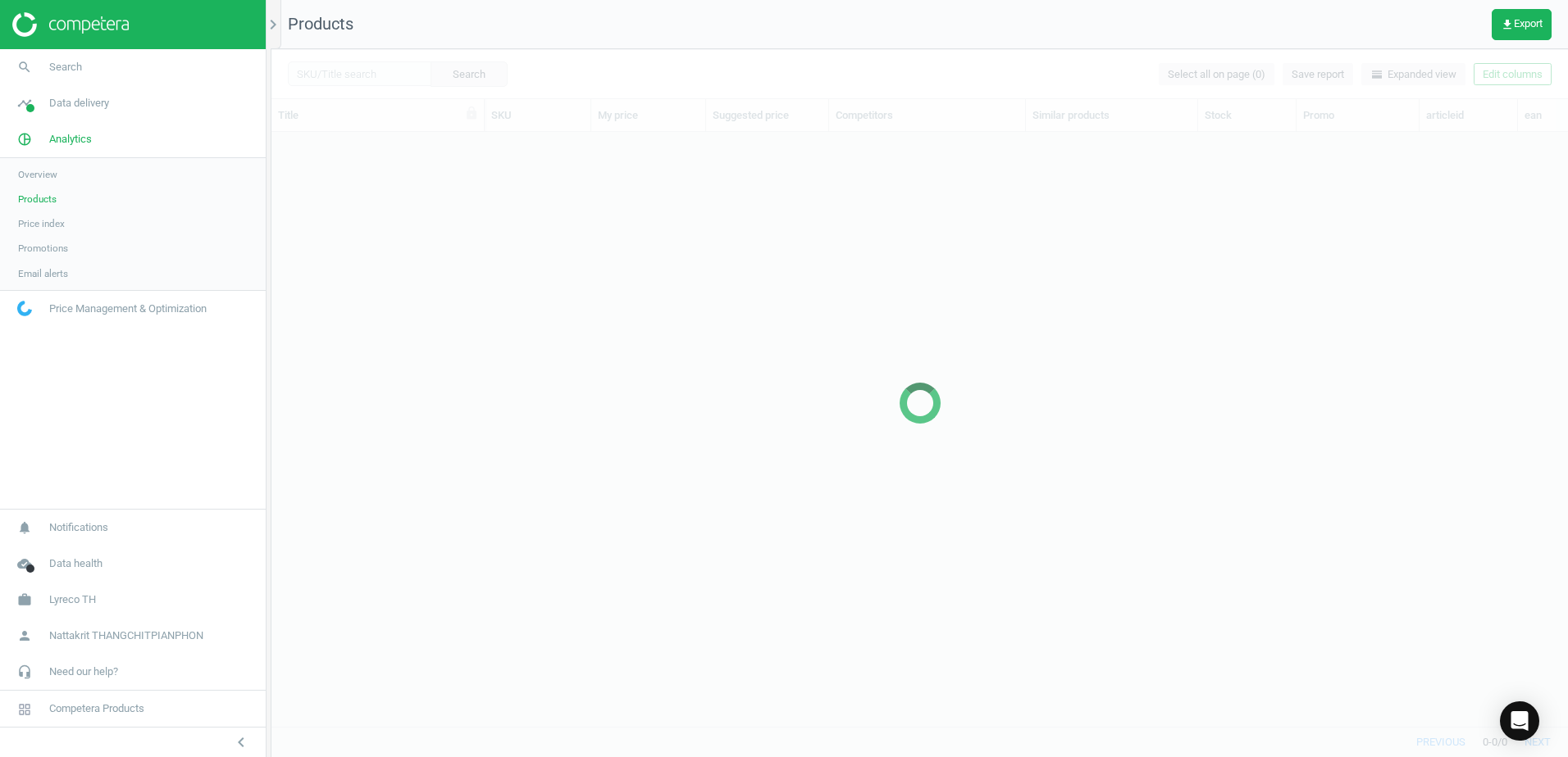
scroll to position [569, 1284]
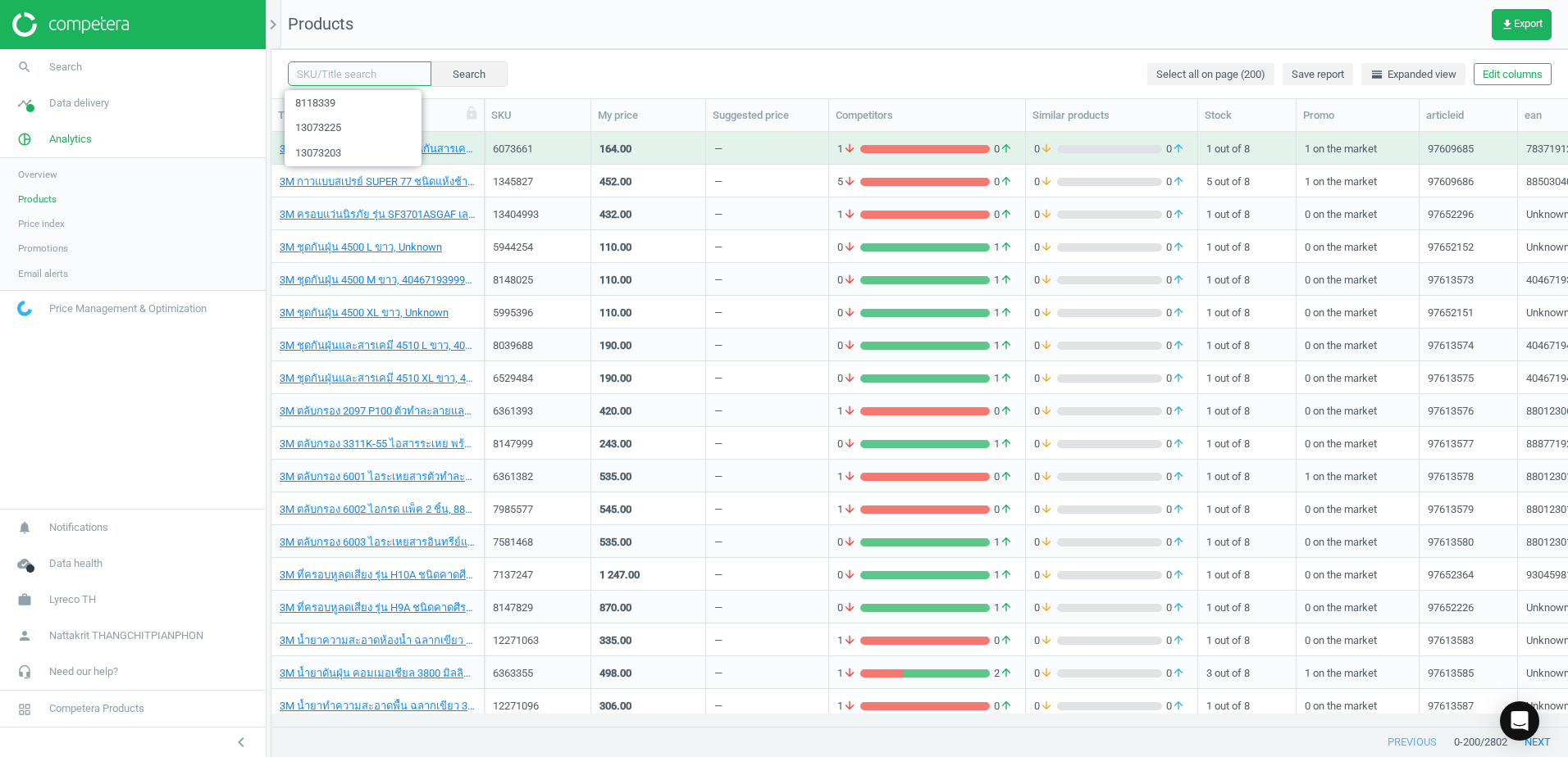
click at [364, 74] on input "text" at bounding box center [360, 73] width 144 height 24
paste input "19750613"
type input "19750613"
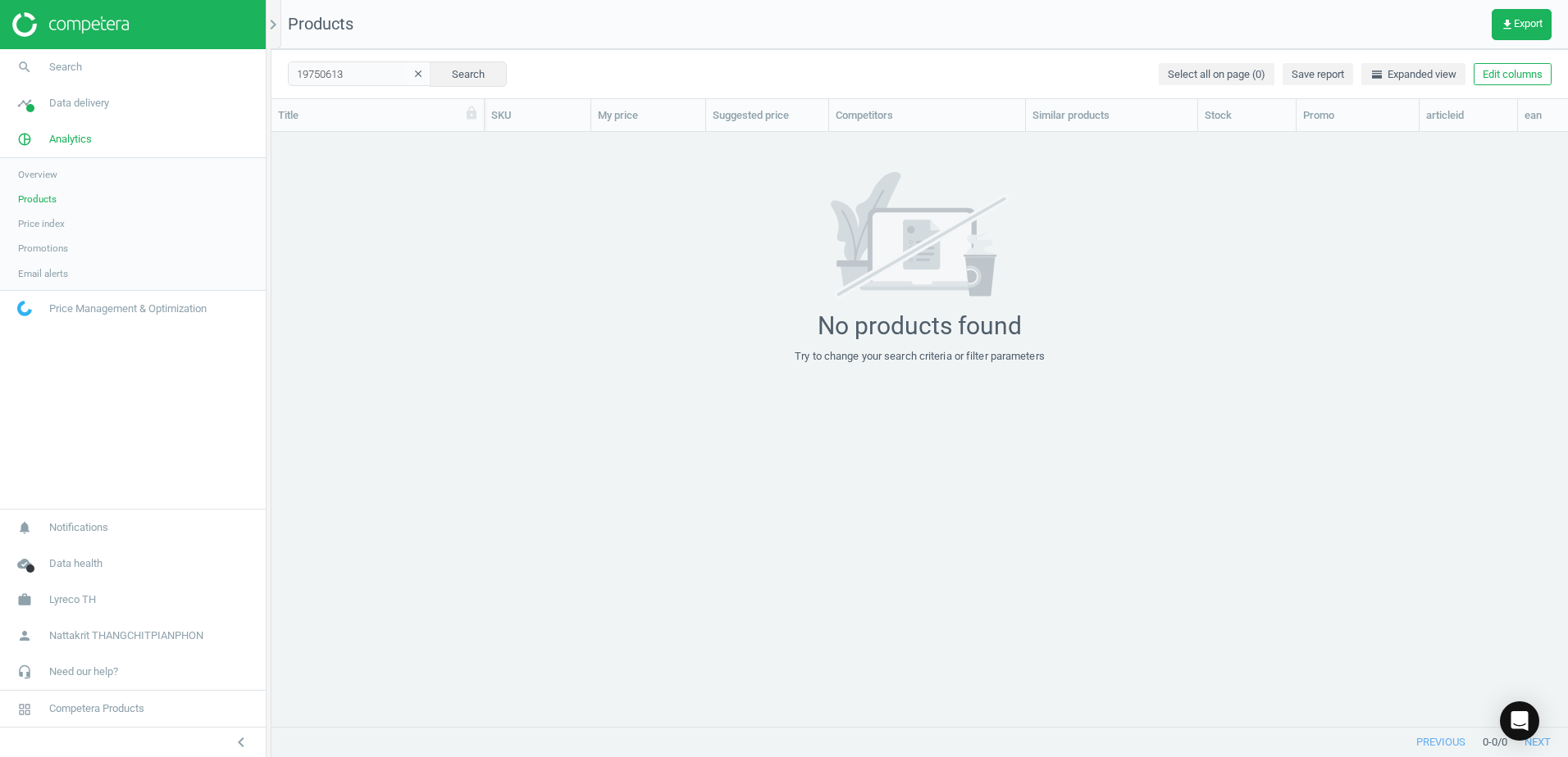
click at [45, 225] on span "Price index" at bounding box center [42, 223] width 47 height 13
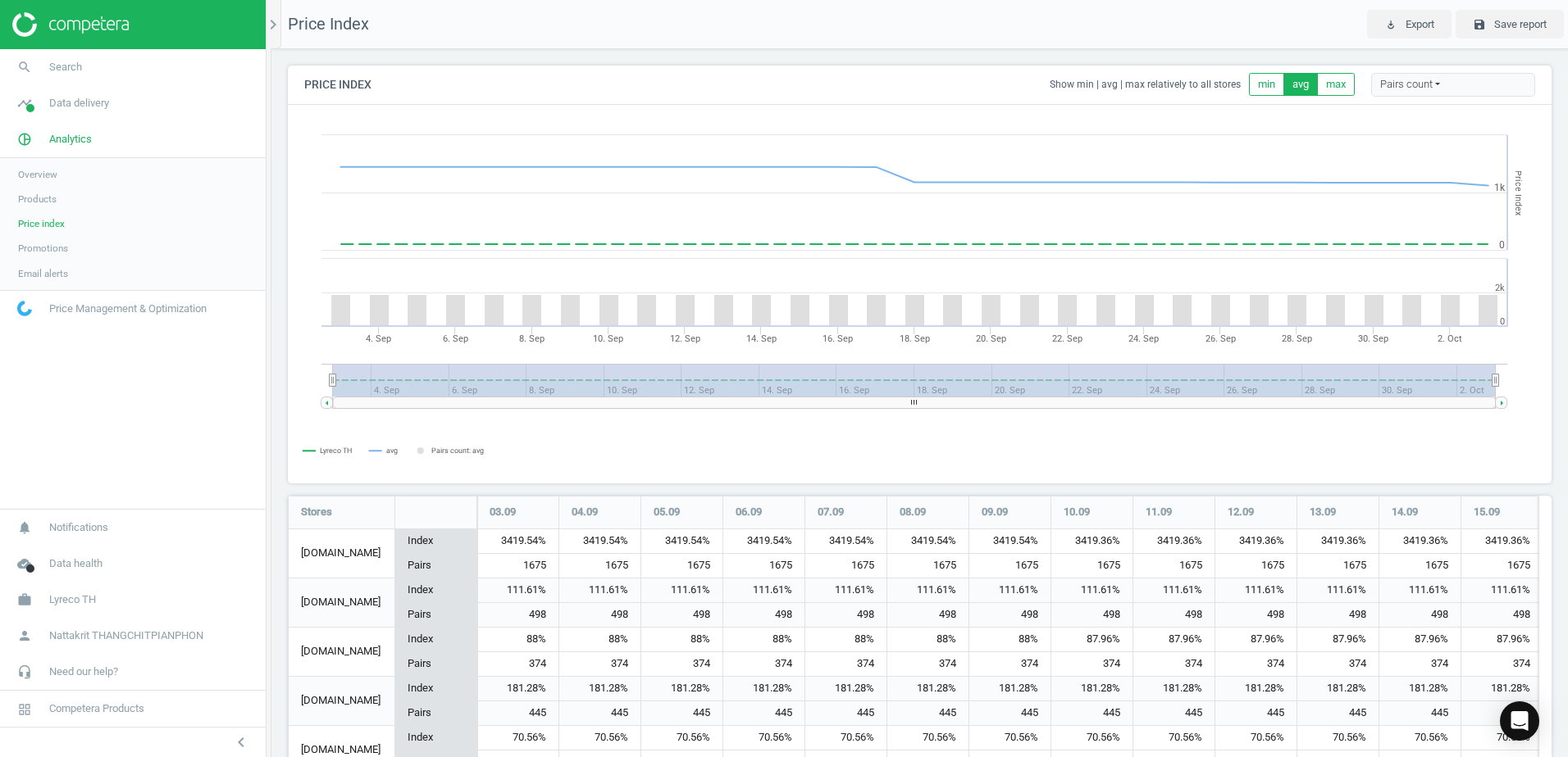
scroll to position [456, 1276]
click at [932, 537] on div "3419.54%" at bounding box center [927, 541] width 81 height 24
drag, startPoint x: 932, startPoint y: 537, endPoint x: 934, endPoint y: 554, distance: 17.1
click at [934, 554] on div "1675" at bounding box center [927, 566] width 81 height 23
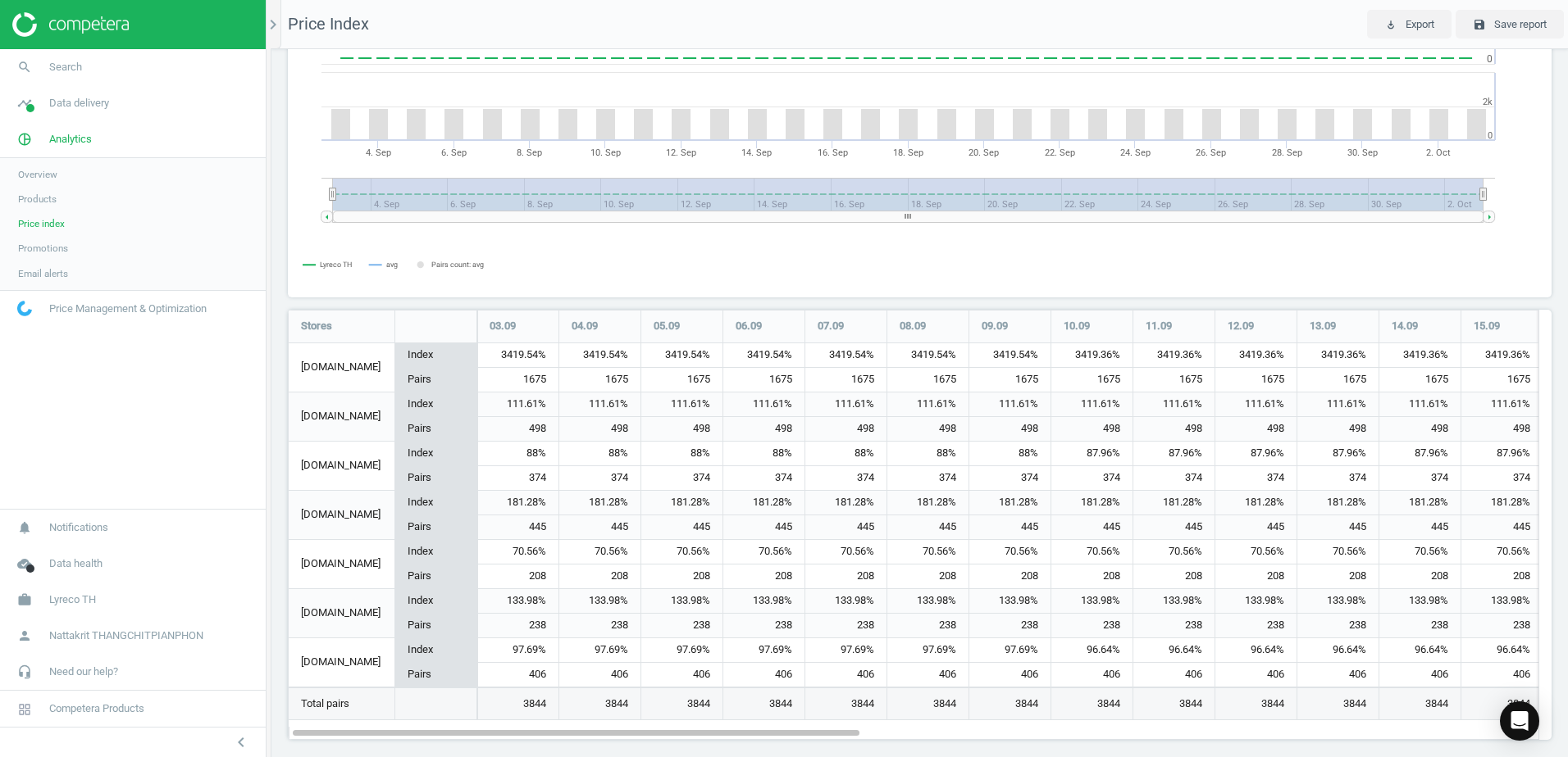
scroll to position [197, 0]
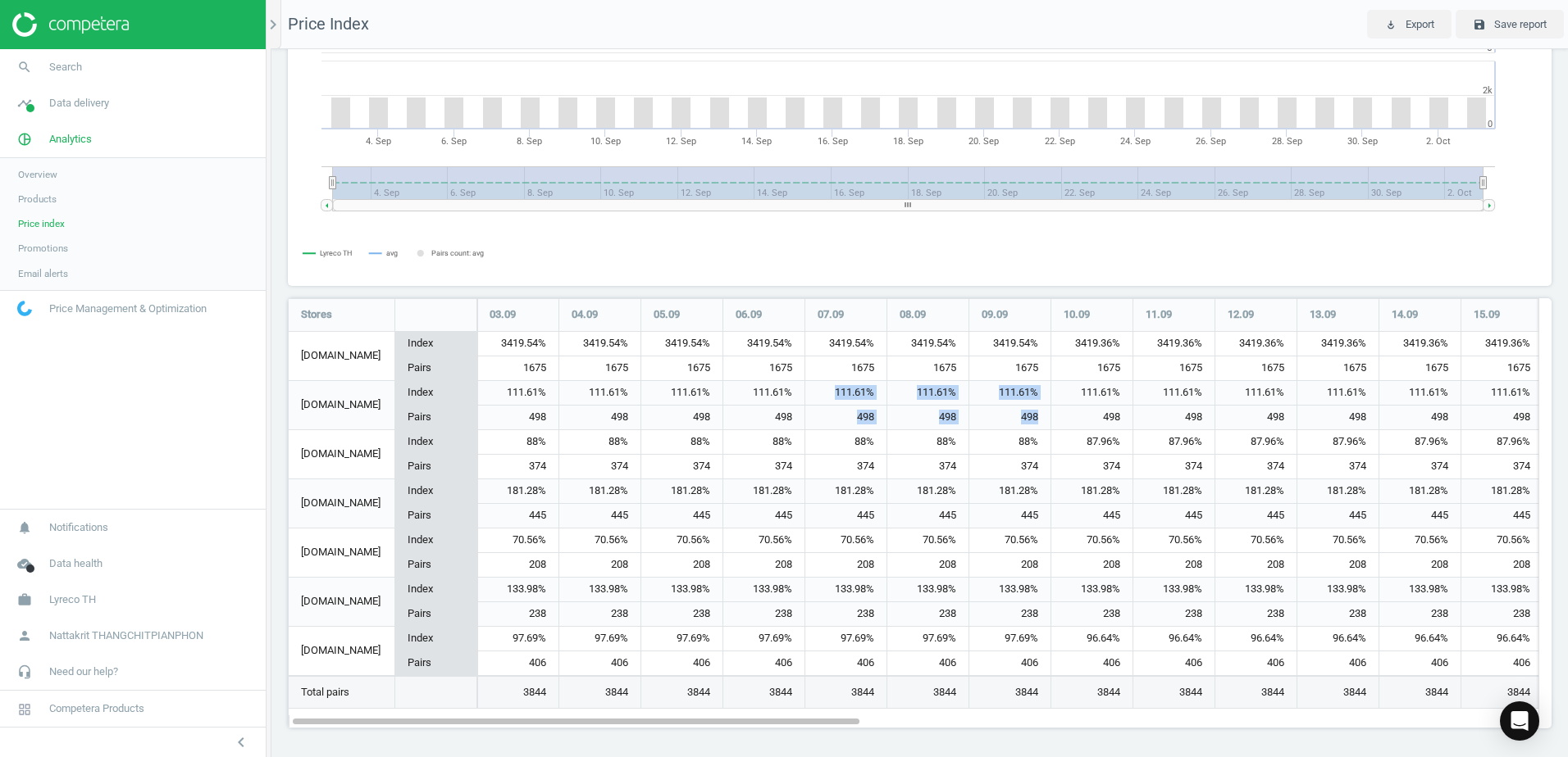
drag, startPoint x: 792, startPoint y: 412, endPoint x: 1037, endPoint y: 418, distance: 245.1
click at [1037, 418] on div "498" at bounding box center [1009, 417] width 81 height 23
drag, startPoint x: 1023, startPoint y: 423, endPoint x: 1375, endPoint y: 413, distance: 352.1
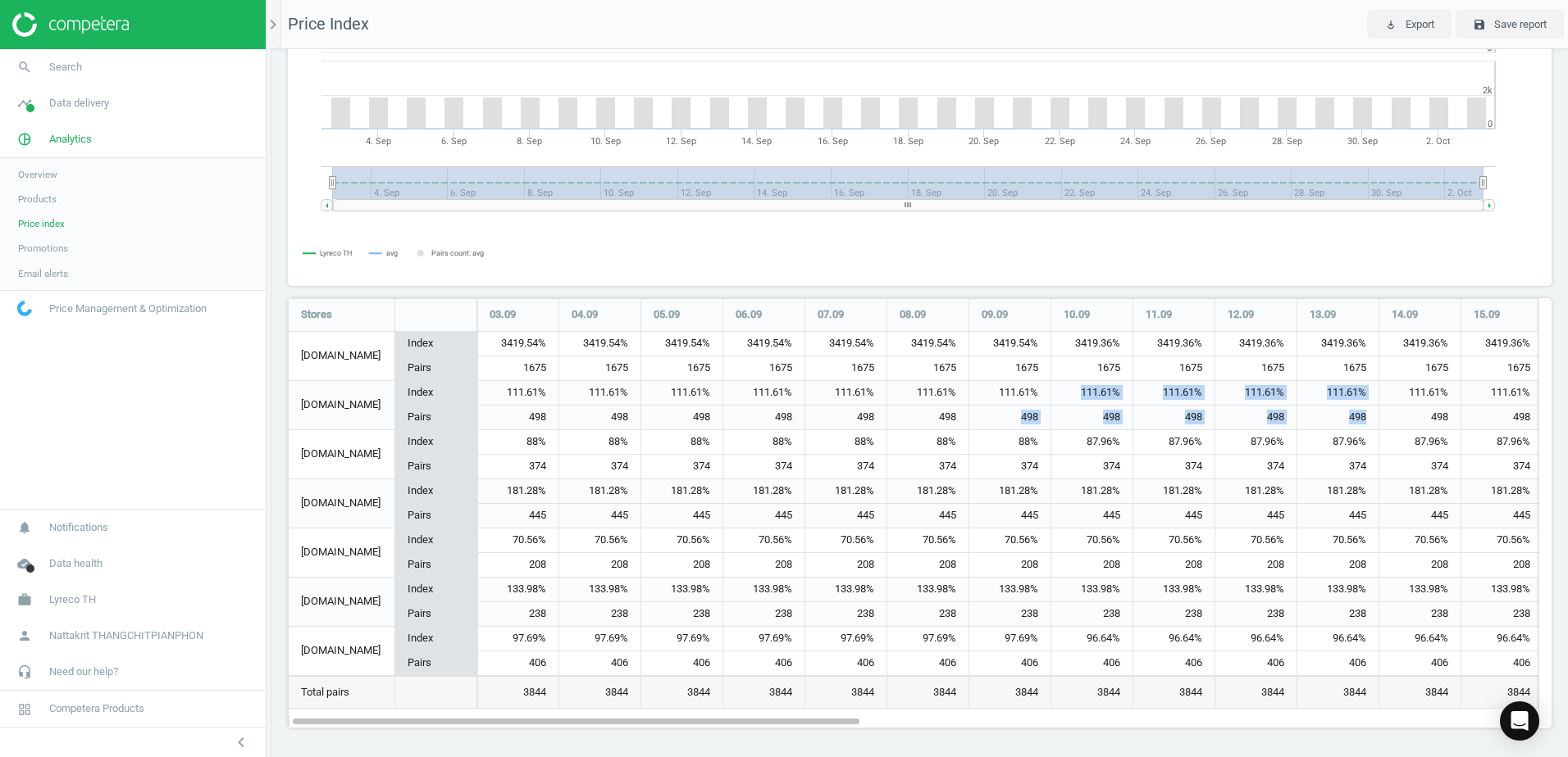
click at [1376, 413] on div "498" at bounding box center [1337, 417] width 81 height 23
click at [78, 108] on span "Data delivery" at bounding box center [80, 103] width 60 height 15
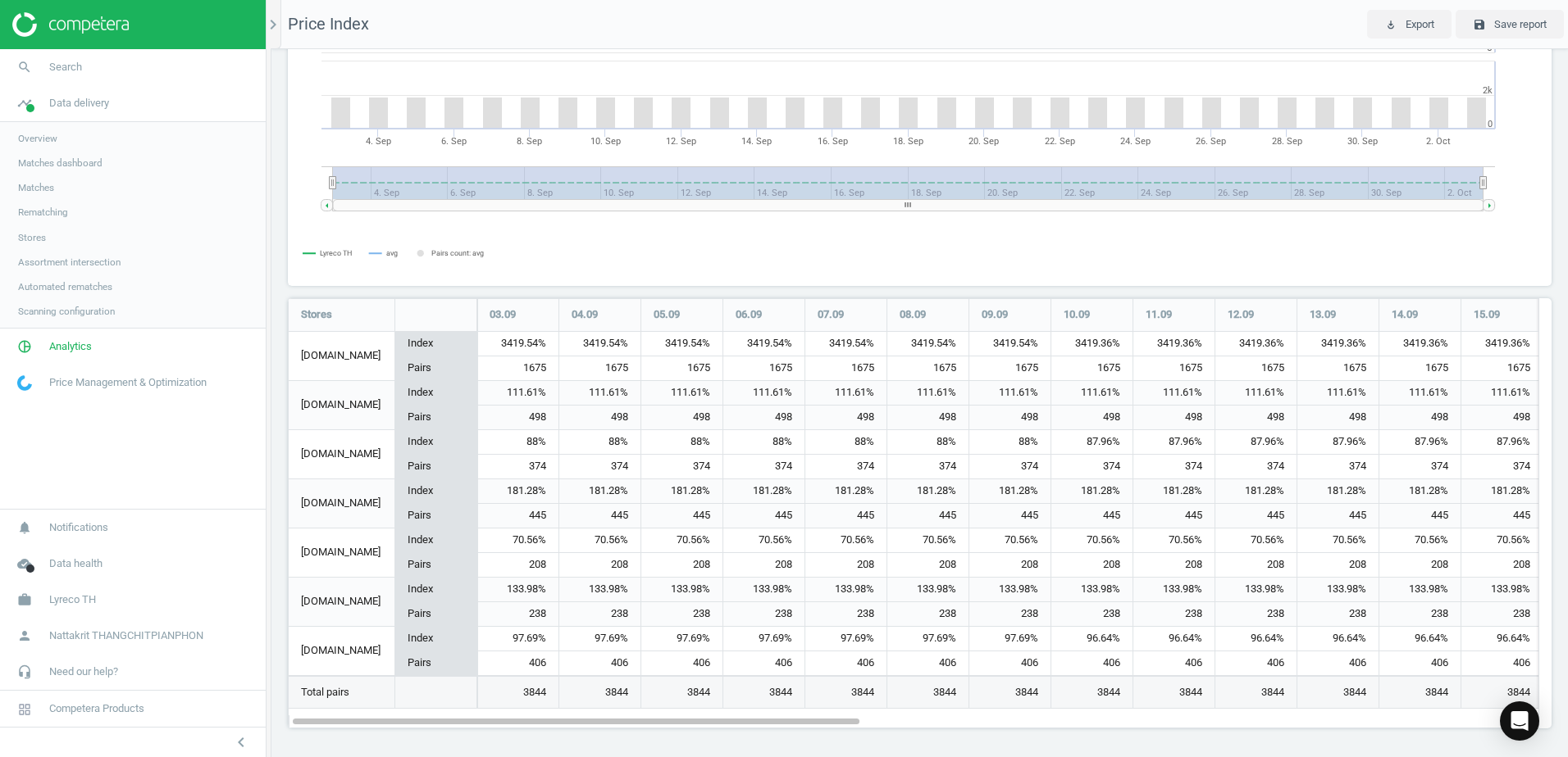
click at [78, 314] on span "Scanning configuration" at bounding box center [67, 311] width 97 height 13
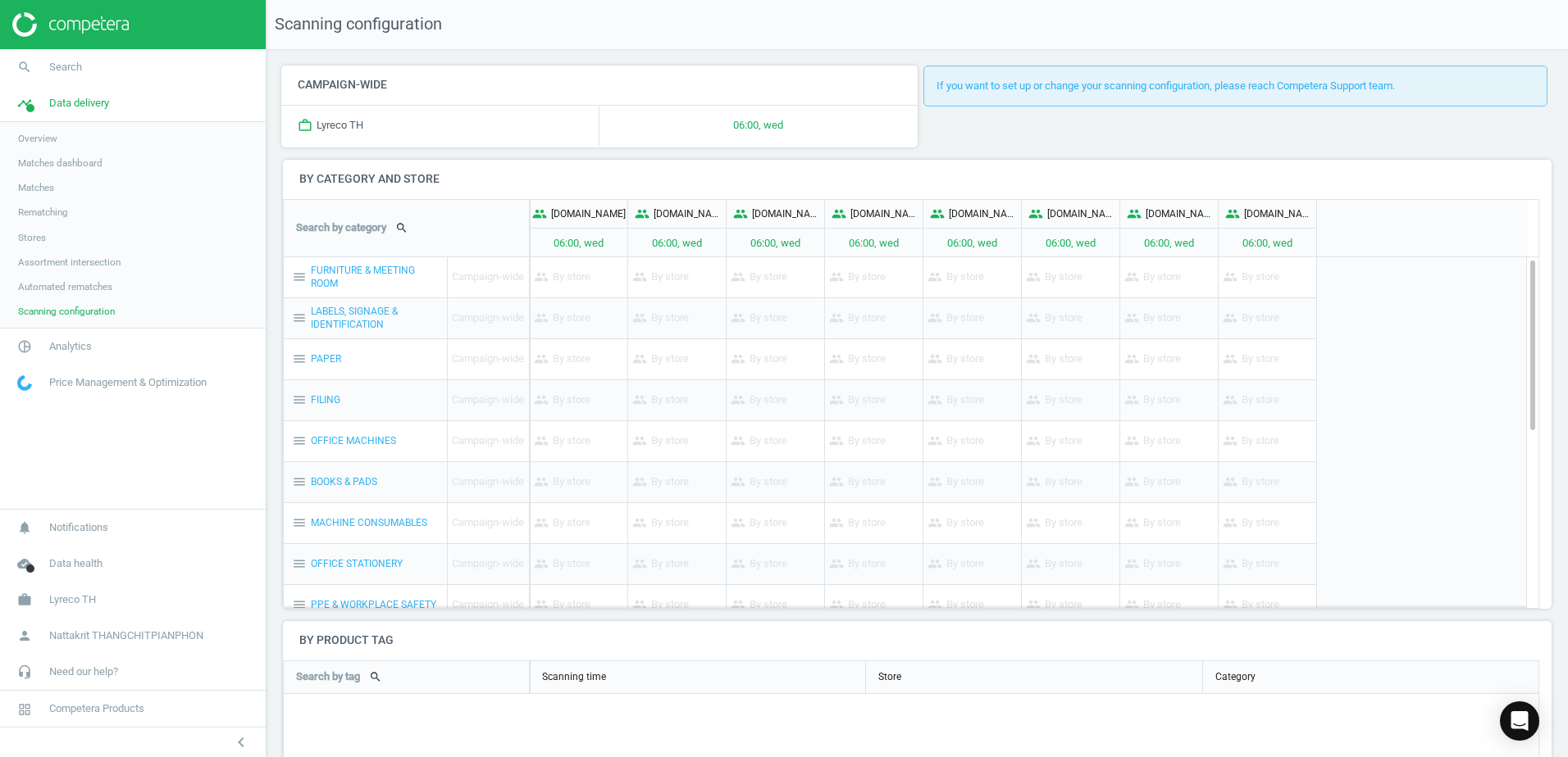
click at [90, 287] on span "Automated rematches" at bounding box center [65, 286] width 94 height 13
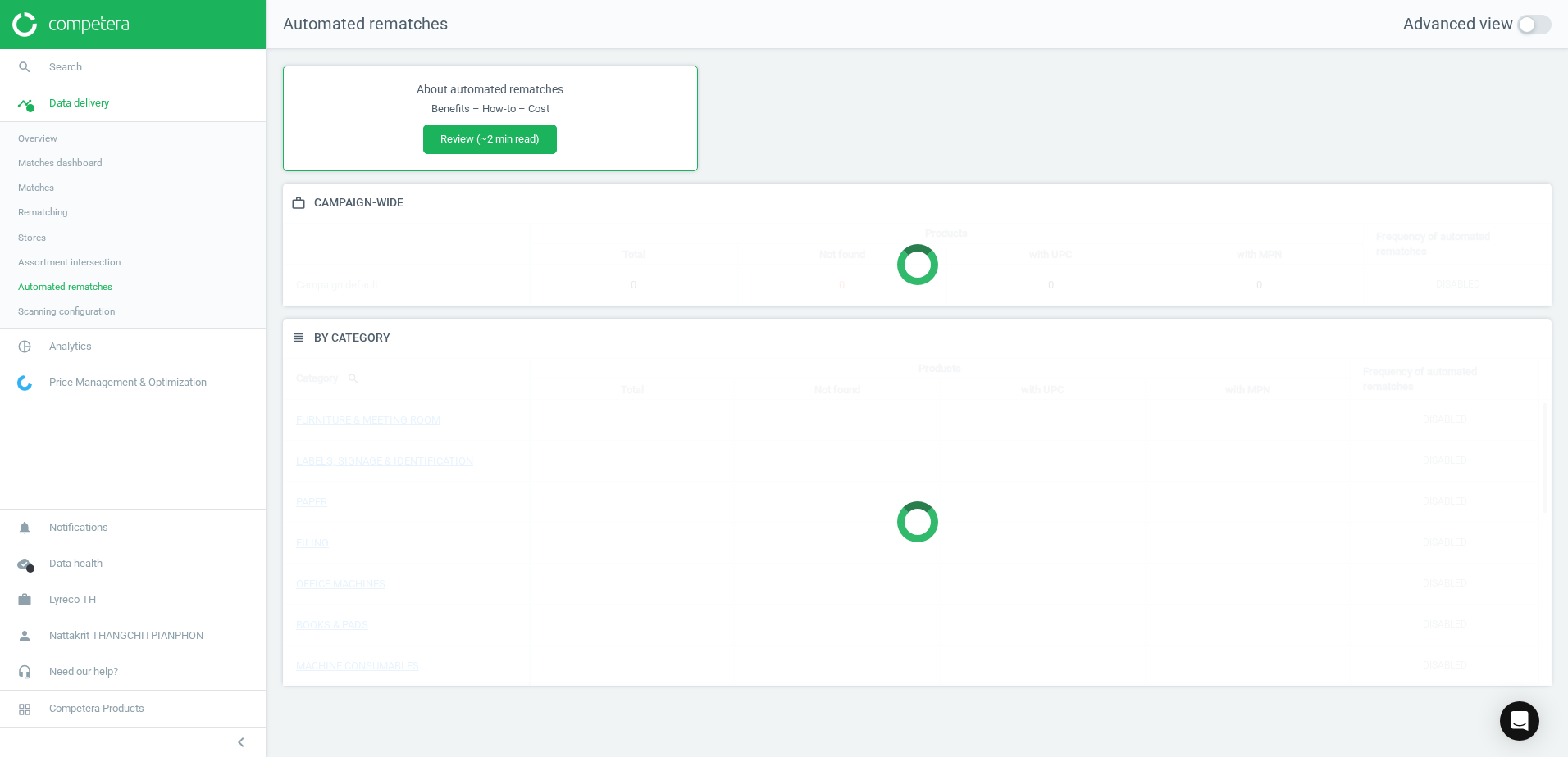
scroll to position [393, 1294]
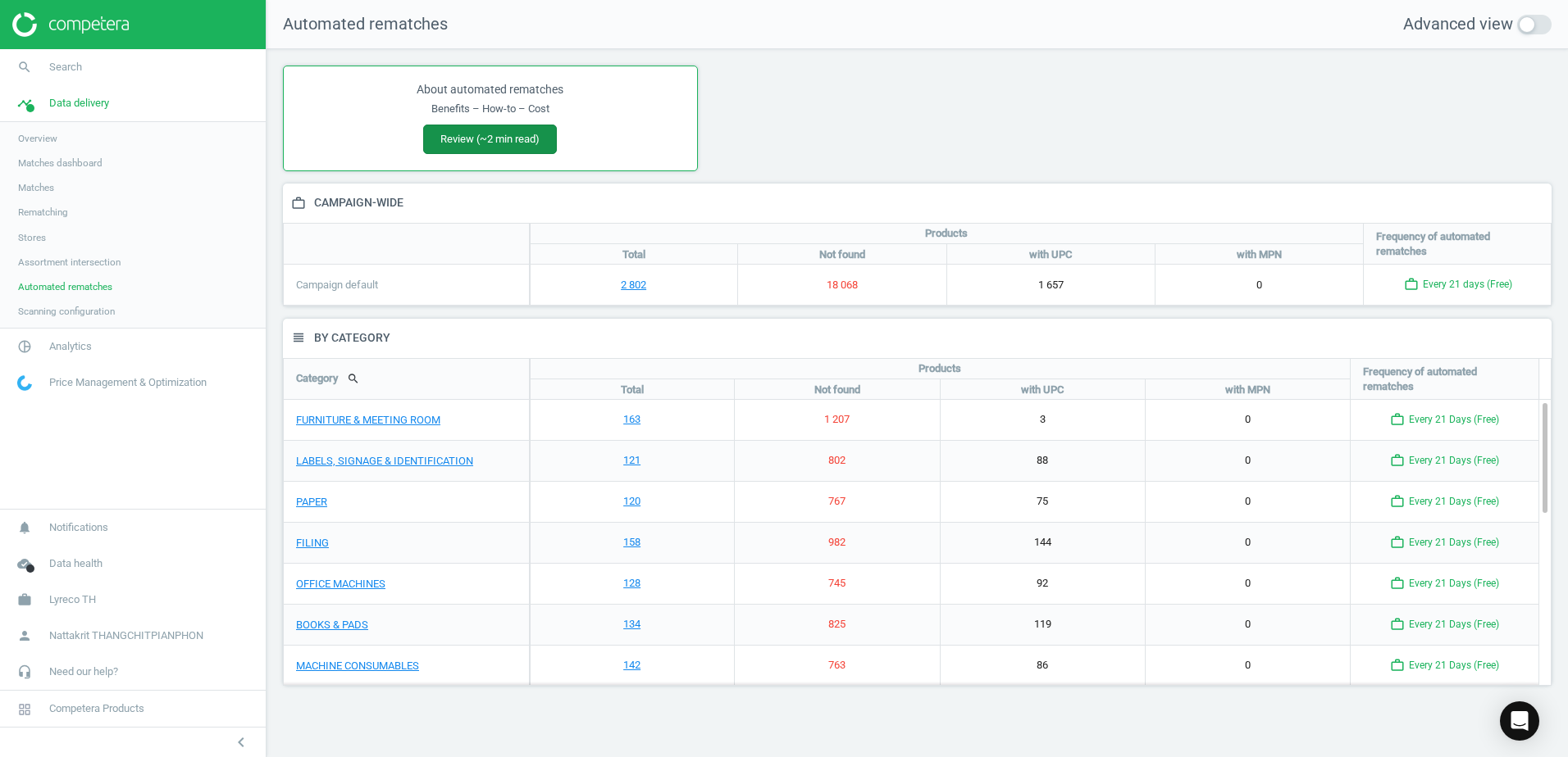
click at [517, 139] on button "Review (~2 min read)" at bounding box center [489, 139] width 133 height 29
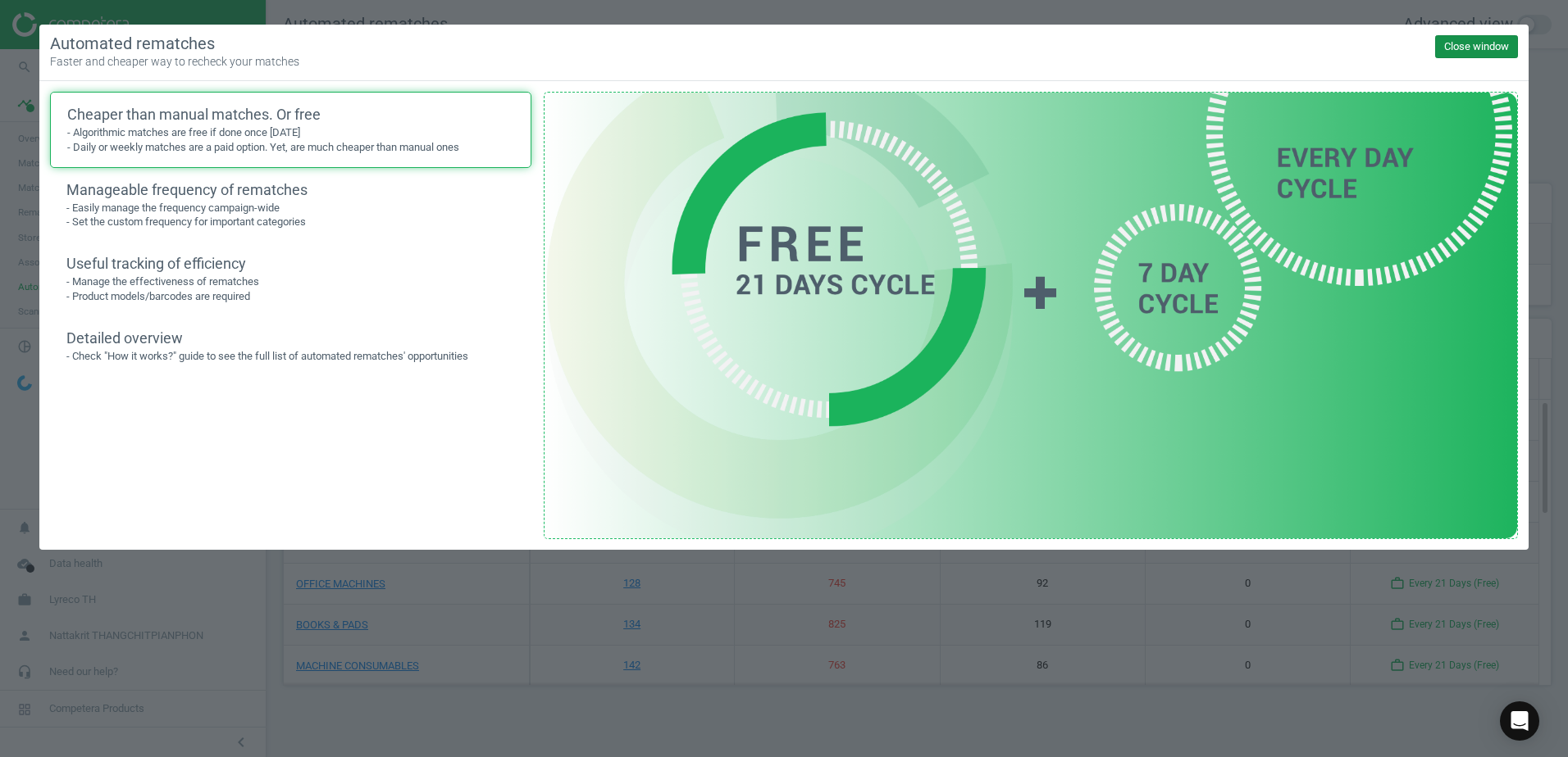
click at [1506, 51] on button "Close window" at bounding box center [1476, 47] width 83 height 23
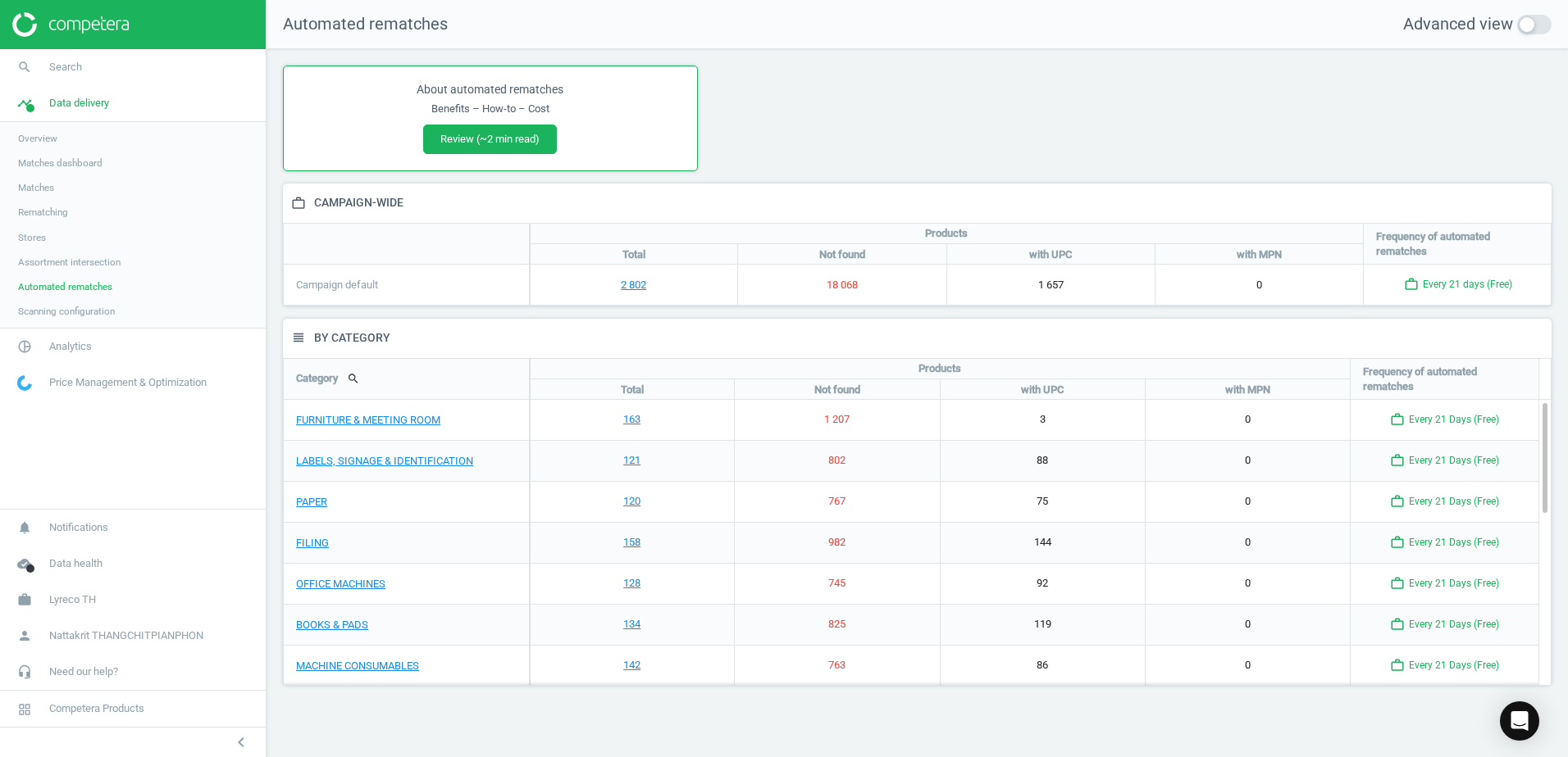
click at [102, 265] on span "Assortment intersection" at bounding box center [69, 261] width 102 height 13
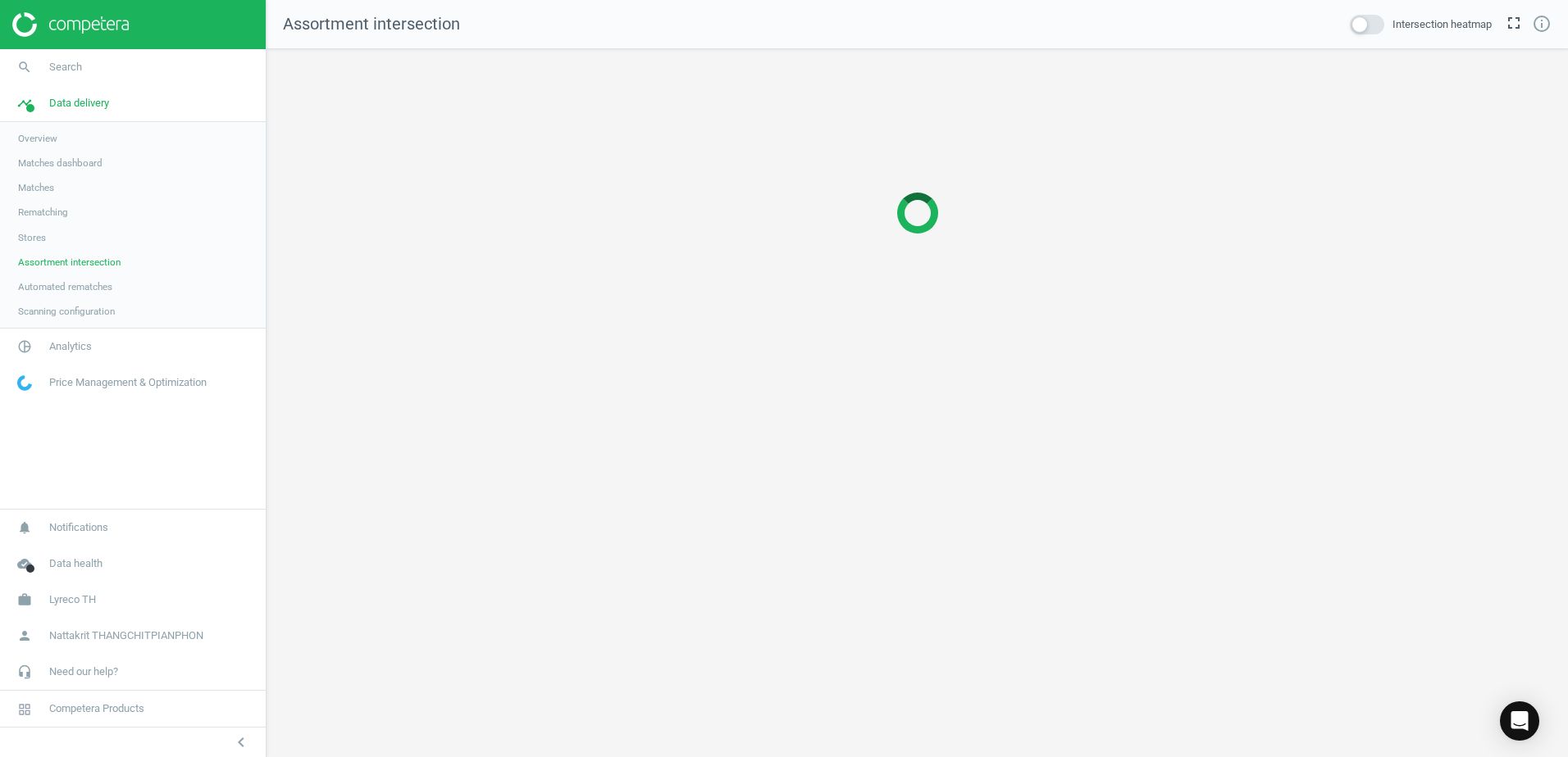
click at [327, 29] on span "Assortment intersection" at bounding box center [371, 23] width 177 height 19
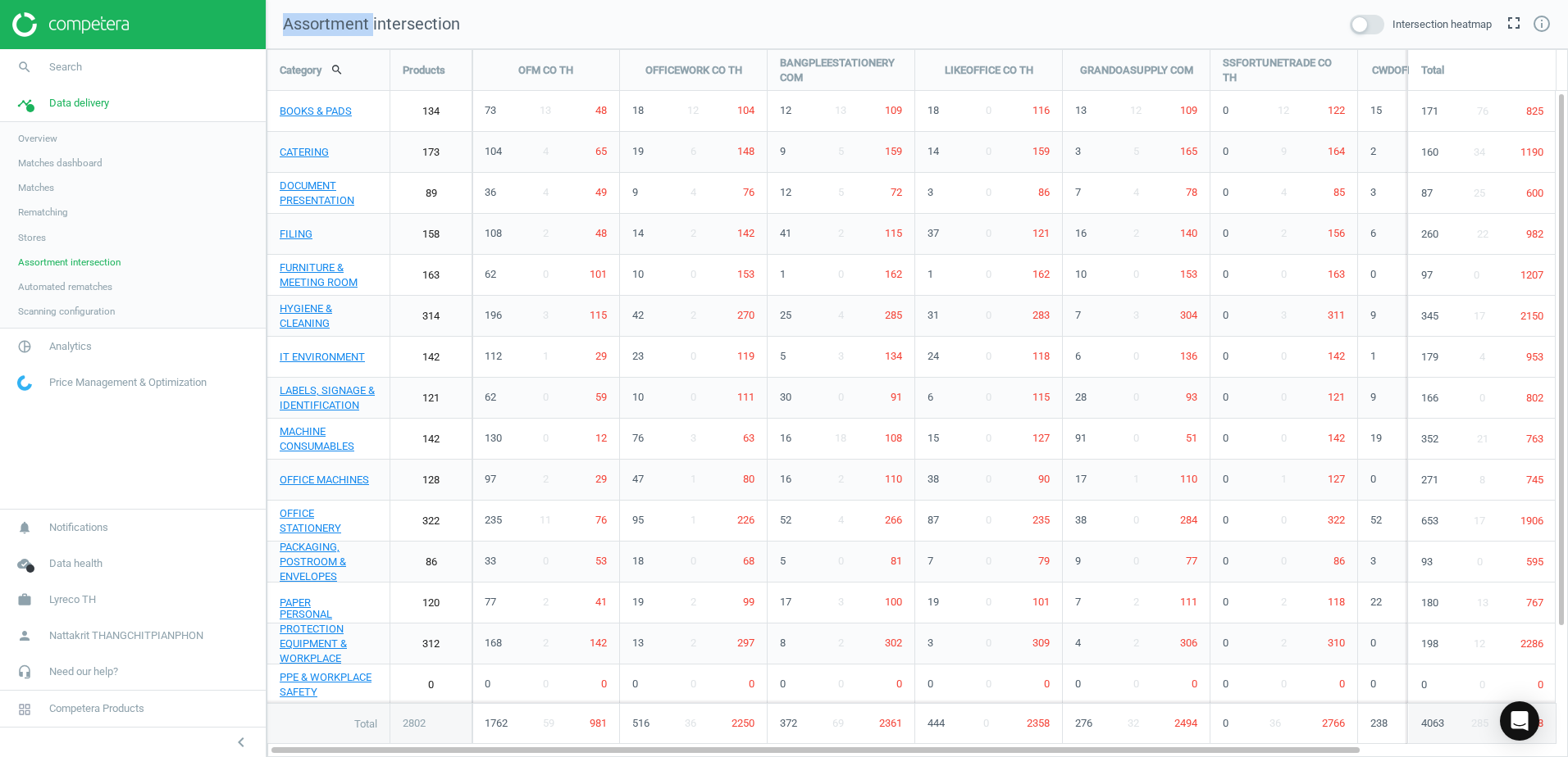
scroll to position [734, 1327]
click at [135, 243] on link "Stores" at bounding box center [132, 237] width 265 height 24
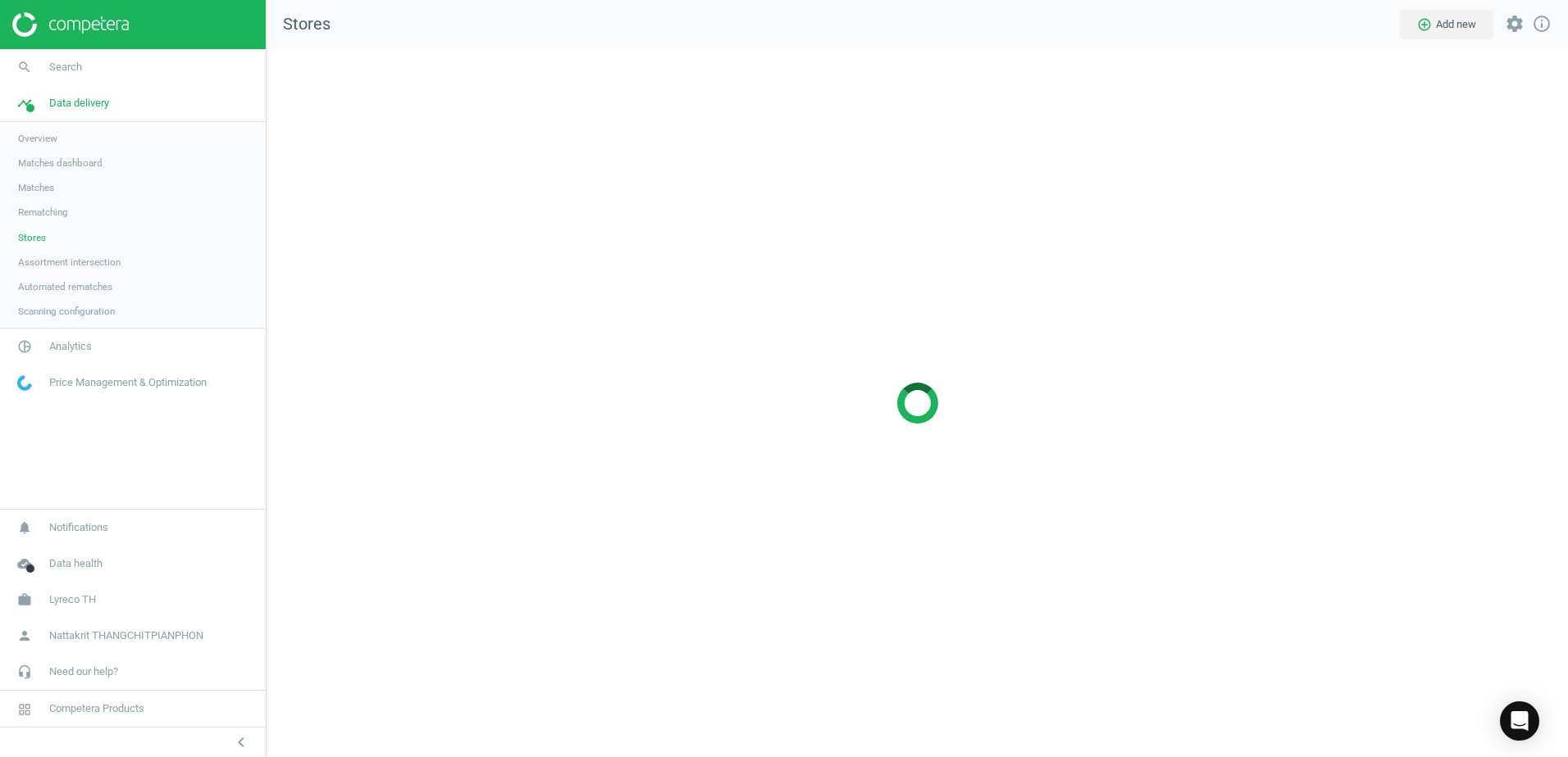
scroll to position [734, 1327]
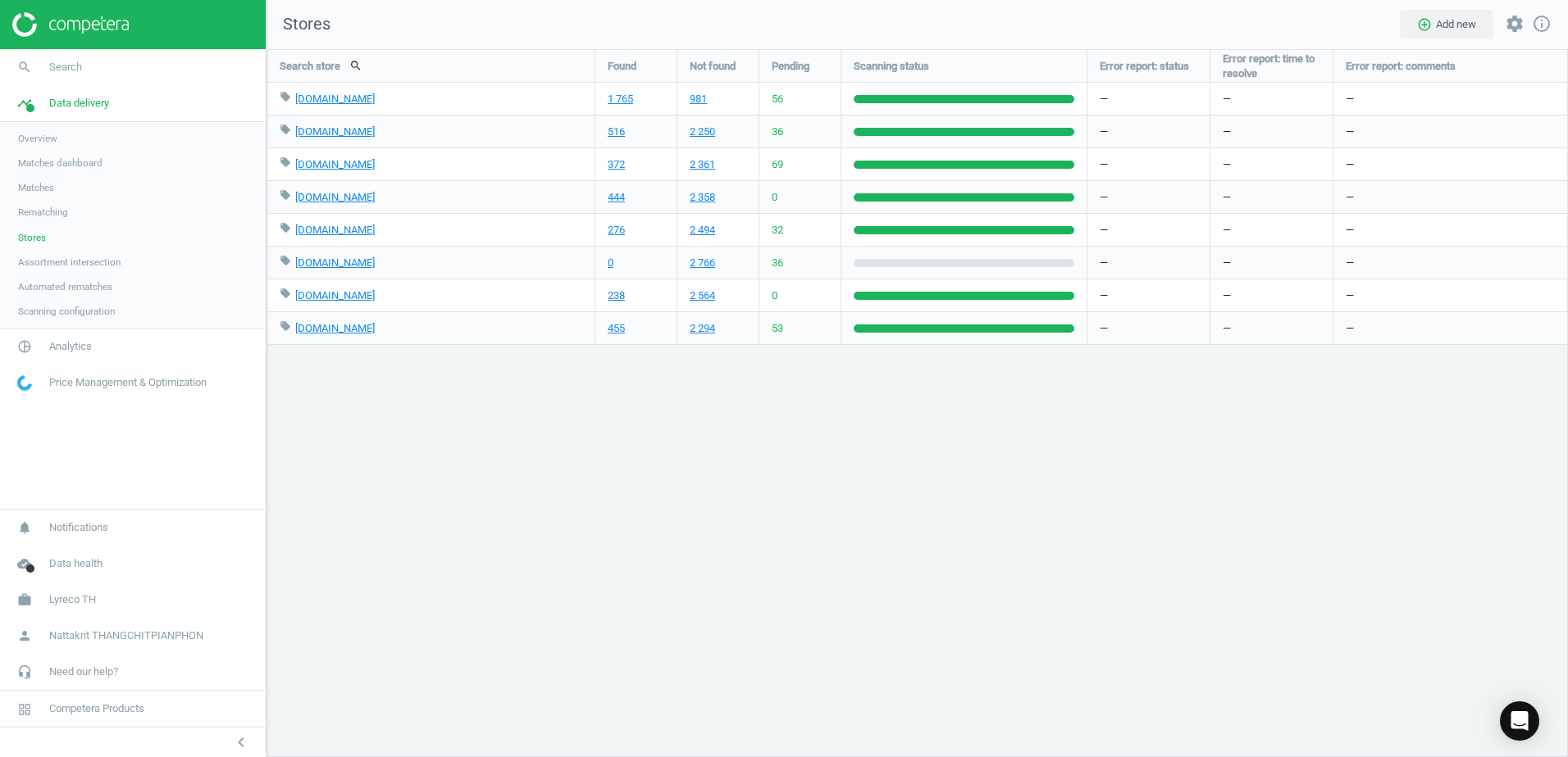
click at [778, 104] on span "56" at bounding box center [778, 98] width 12 height 15
drag, startPoint x: 778, startPoint y: 104, endPoint x: 843, endPoint y: 119, distance: 66.7
click at [843, 119] on div at bounding box center [963, 131] width 245 height 32
click at [934, 111] on div at bounding box center [963, 98] width 245 height 32
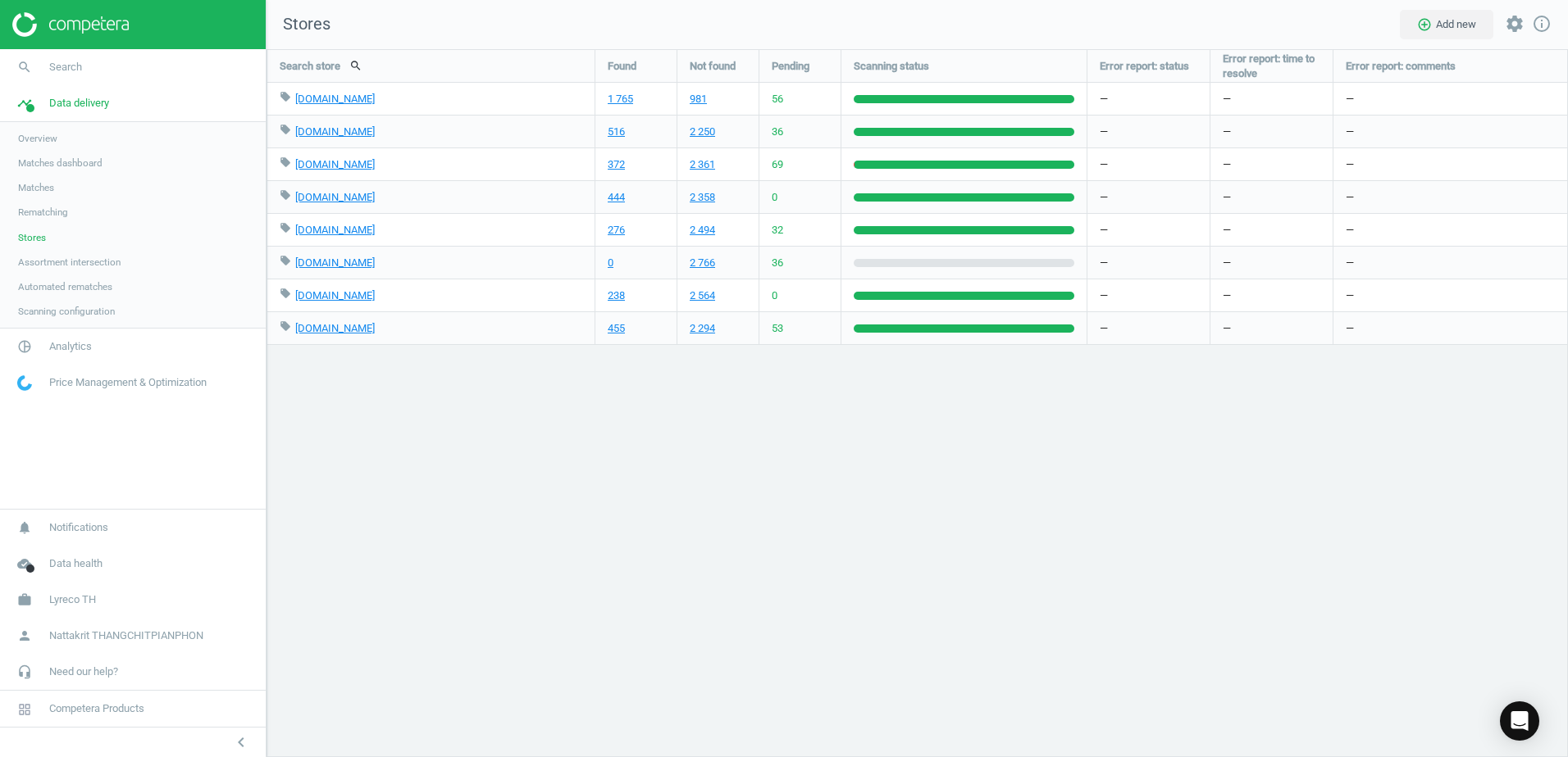
click at [934, 111] on div at bounding box center [963, 98] width 245 height 32
click at [63, 217] on span "Rematching" at bounding box center [43, 212] width 50 height 13
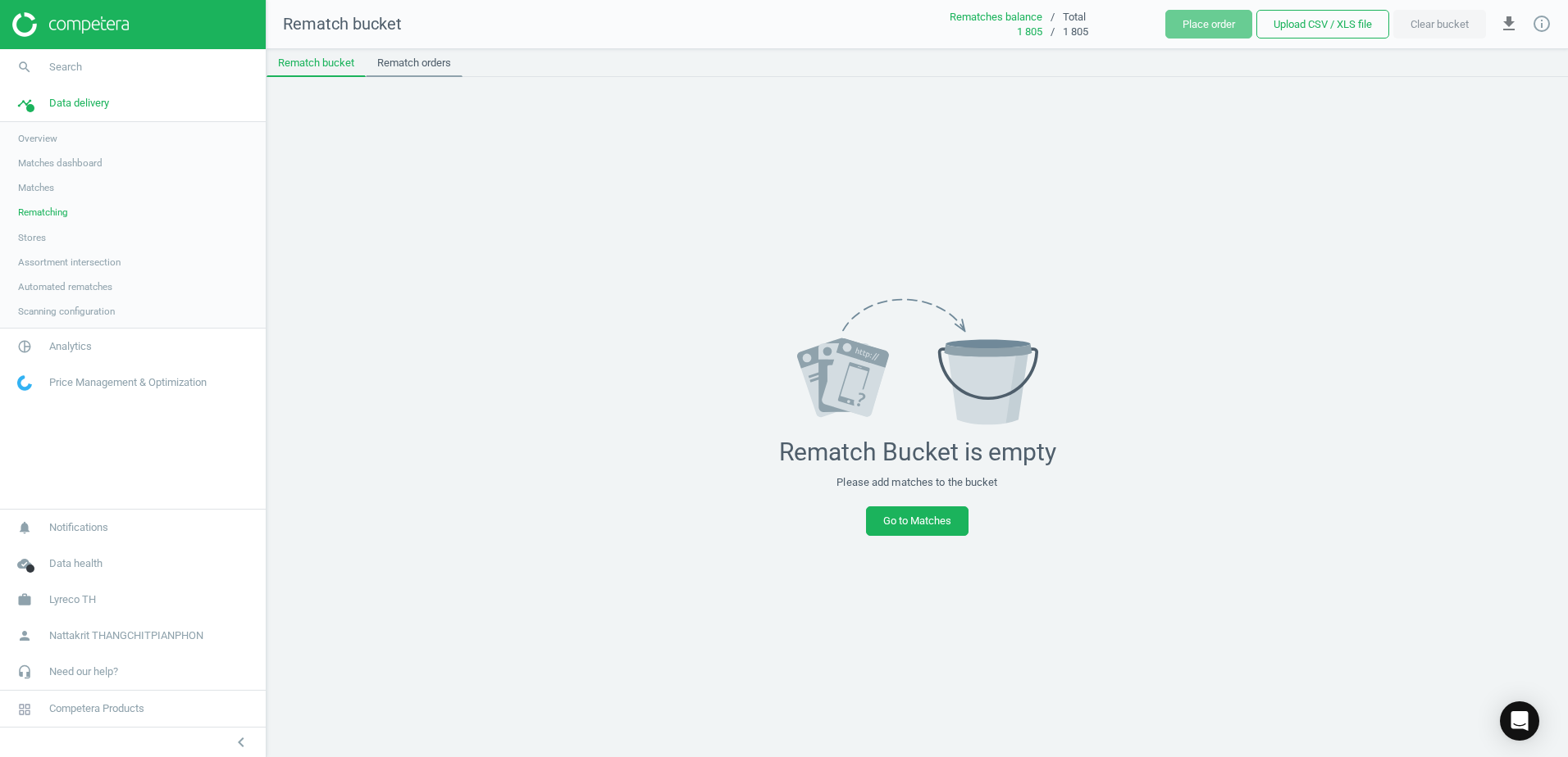
click at [405, 68] on link "Rematch orders" at bounding box center [414, 63] width 97 height 28
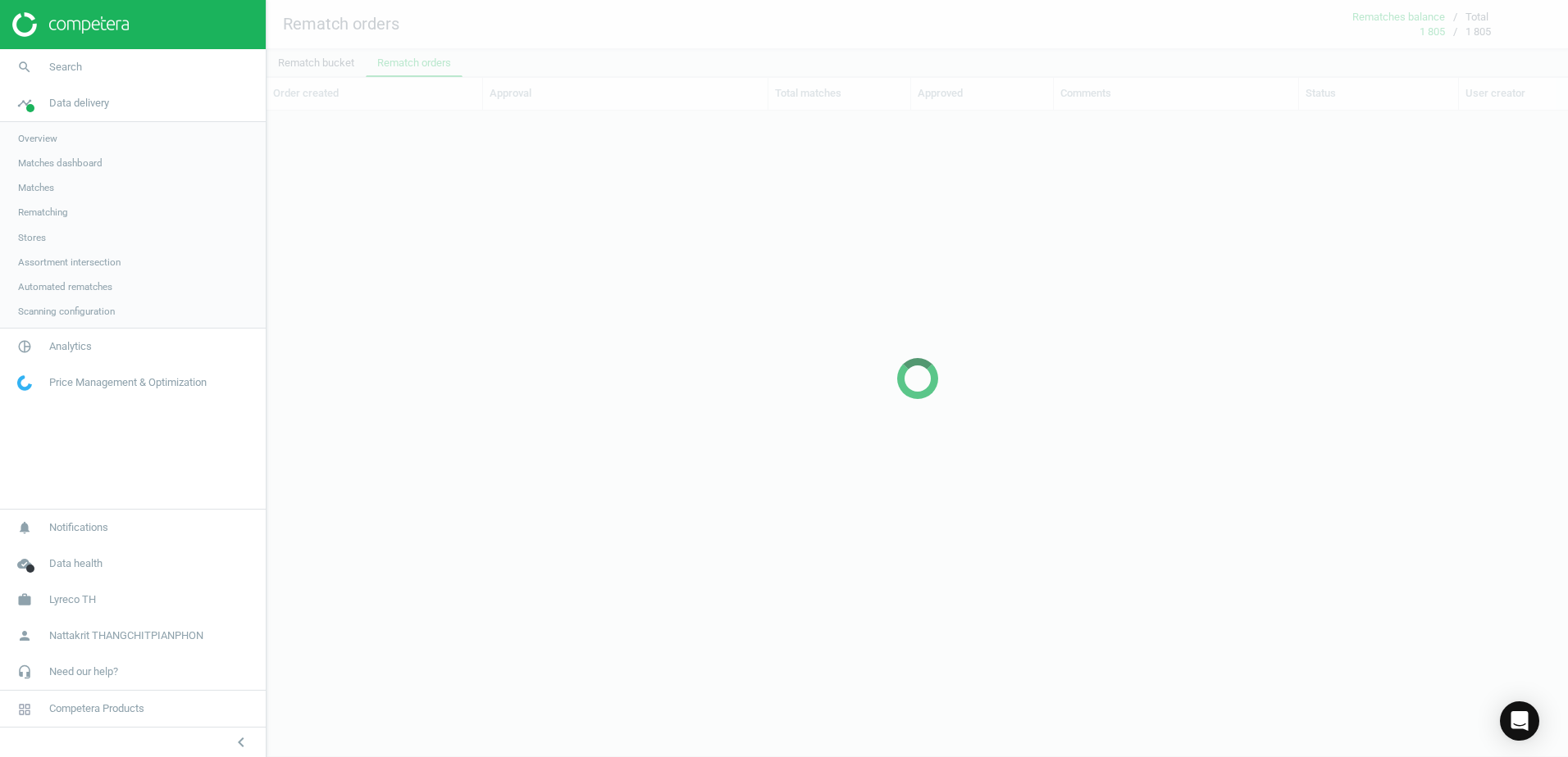
scroll to position [620, 1289]
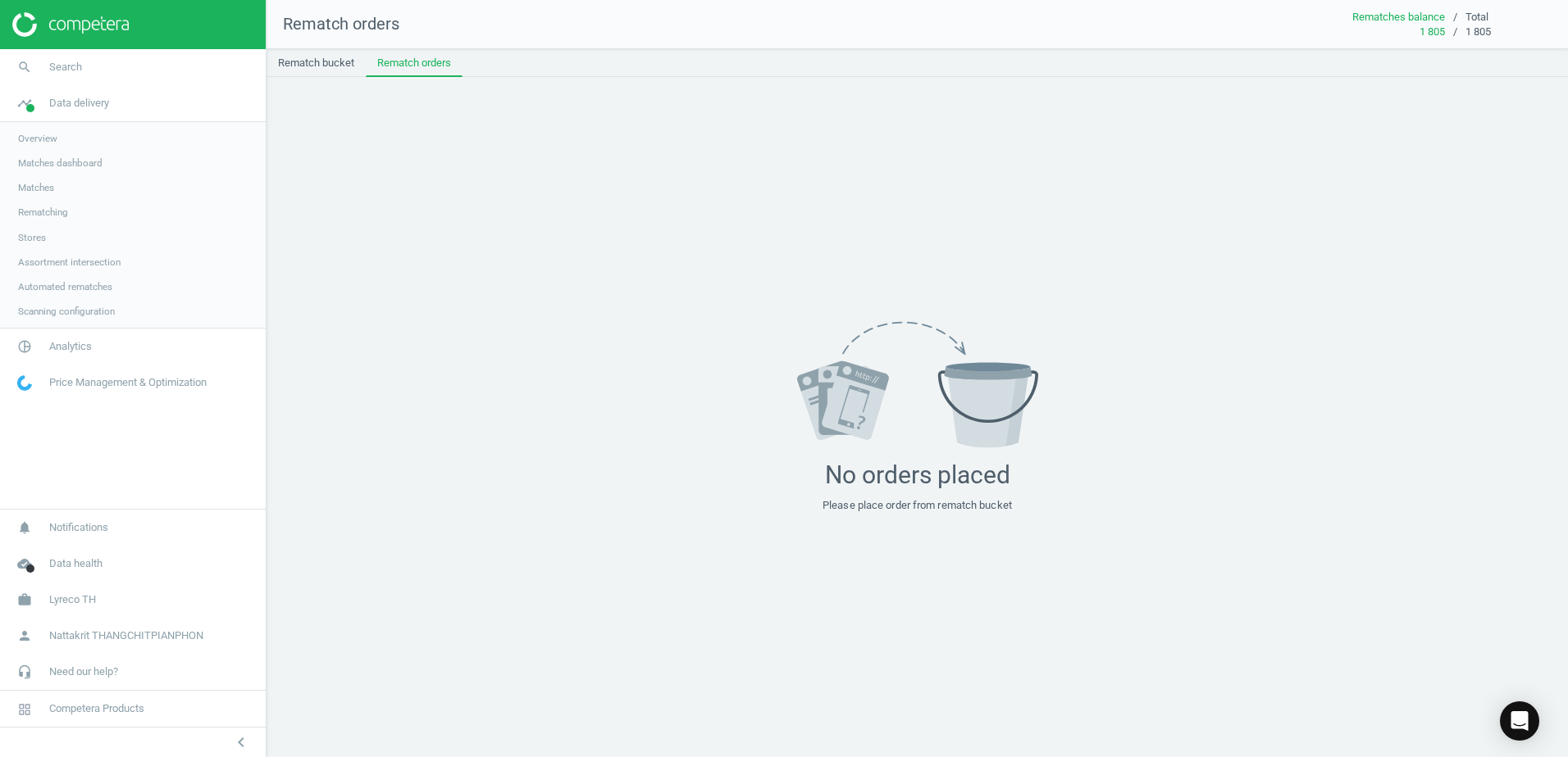
click at [23, 225] on link "Stores" at bounding box center [132, 237] width 265 height 24
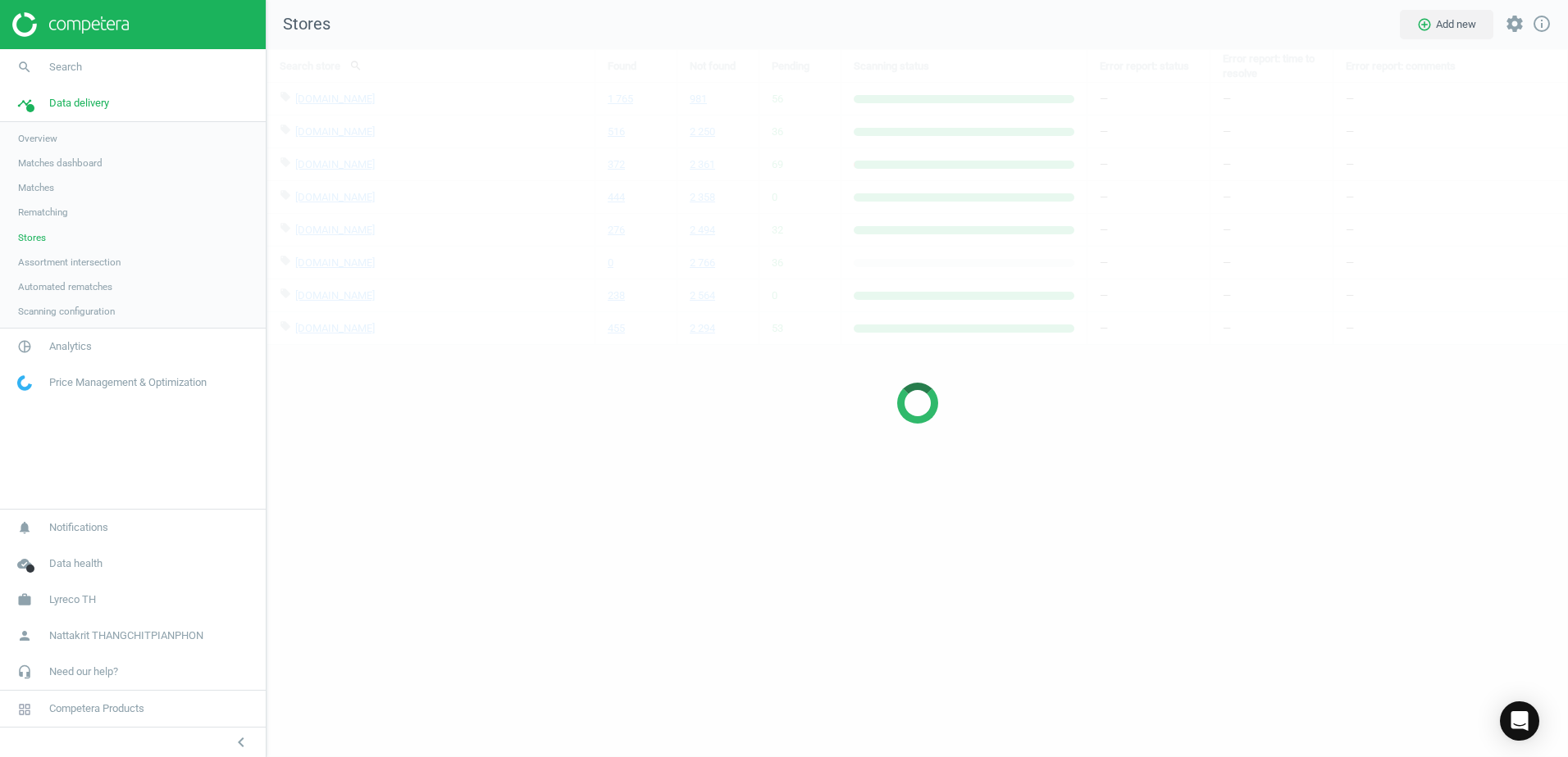
scroll to position [734, 1327]
click at [60, 180] on link "Matches" at bounding box center [132, 187] width 265 height 24
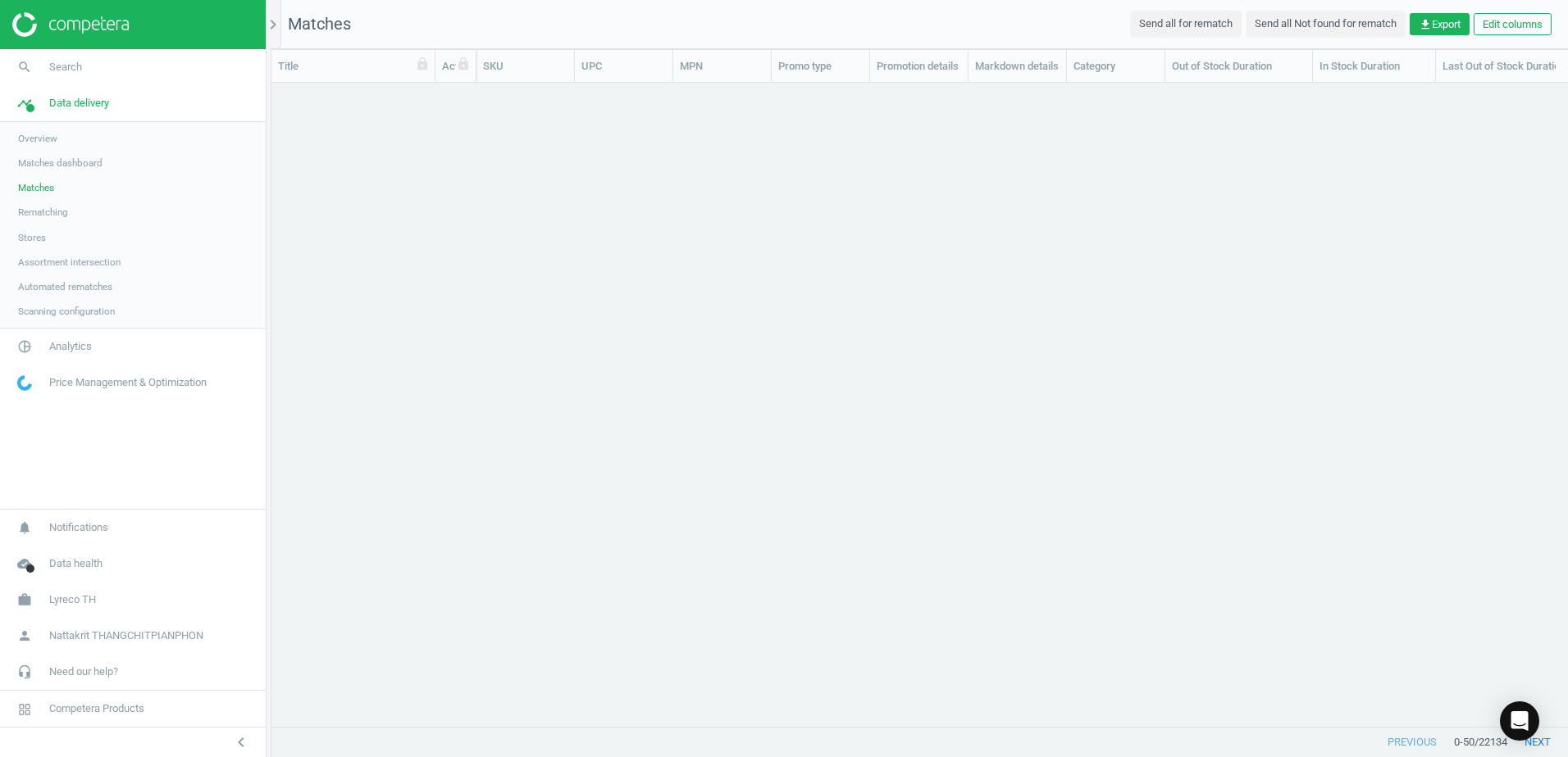
scroll to position [619, 1284]
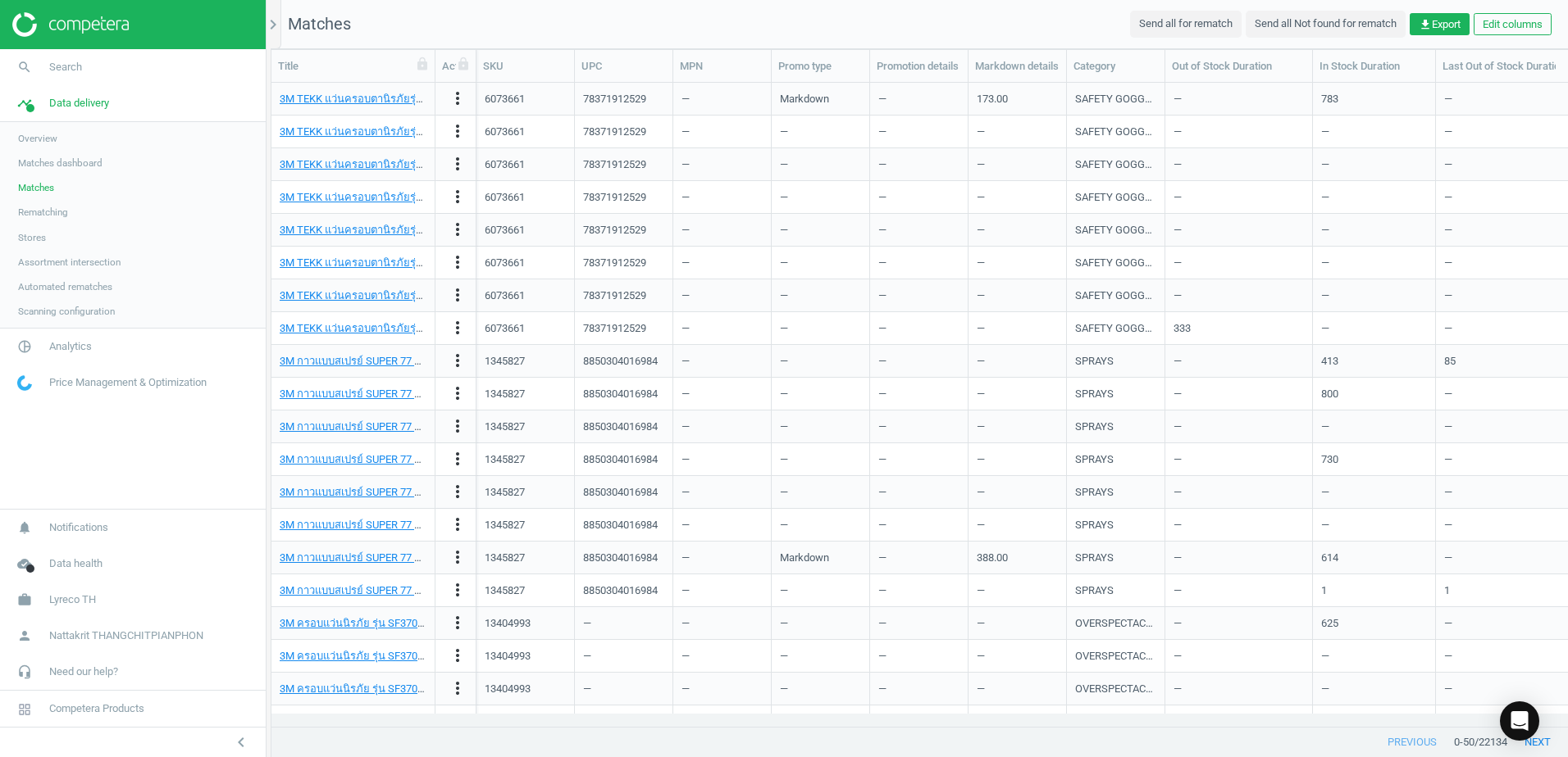
click at [63, 167] on span "Matches dashboard" at bounding box center [60, 162] width 85 height 13
